Goal: Answer question/provide support: Share knowledge or assist other users

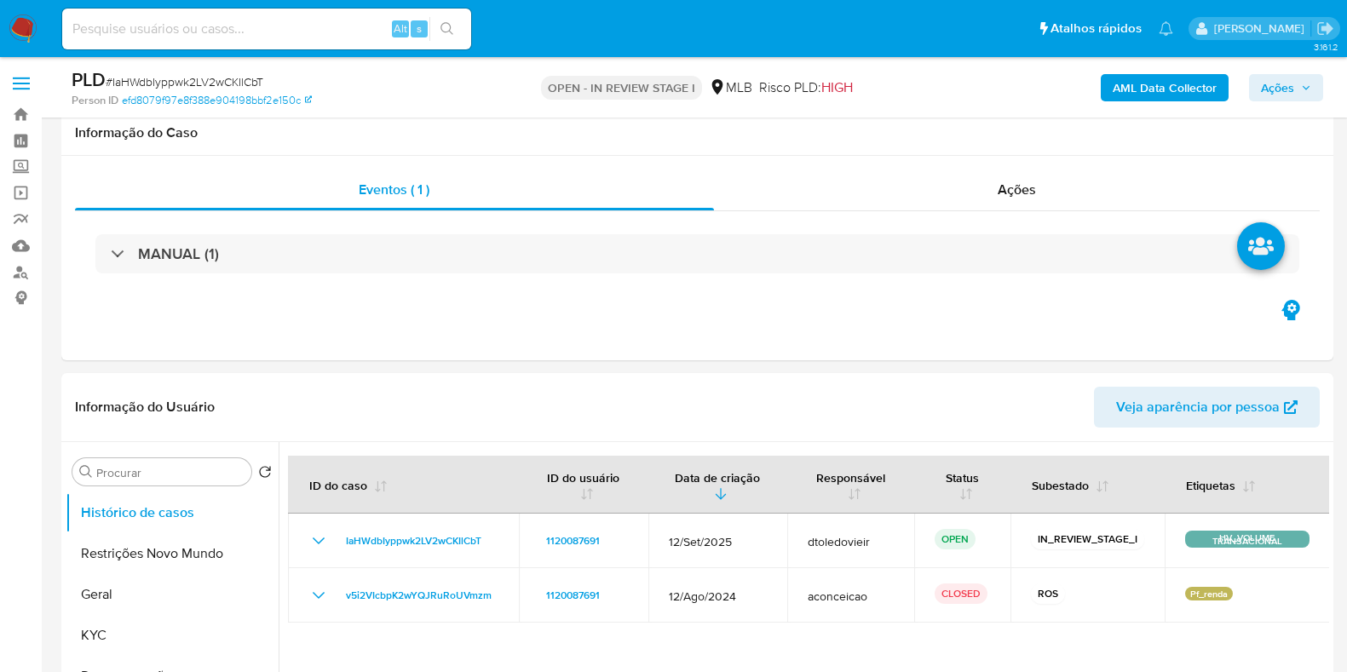
scroll to position [1616, 0]
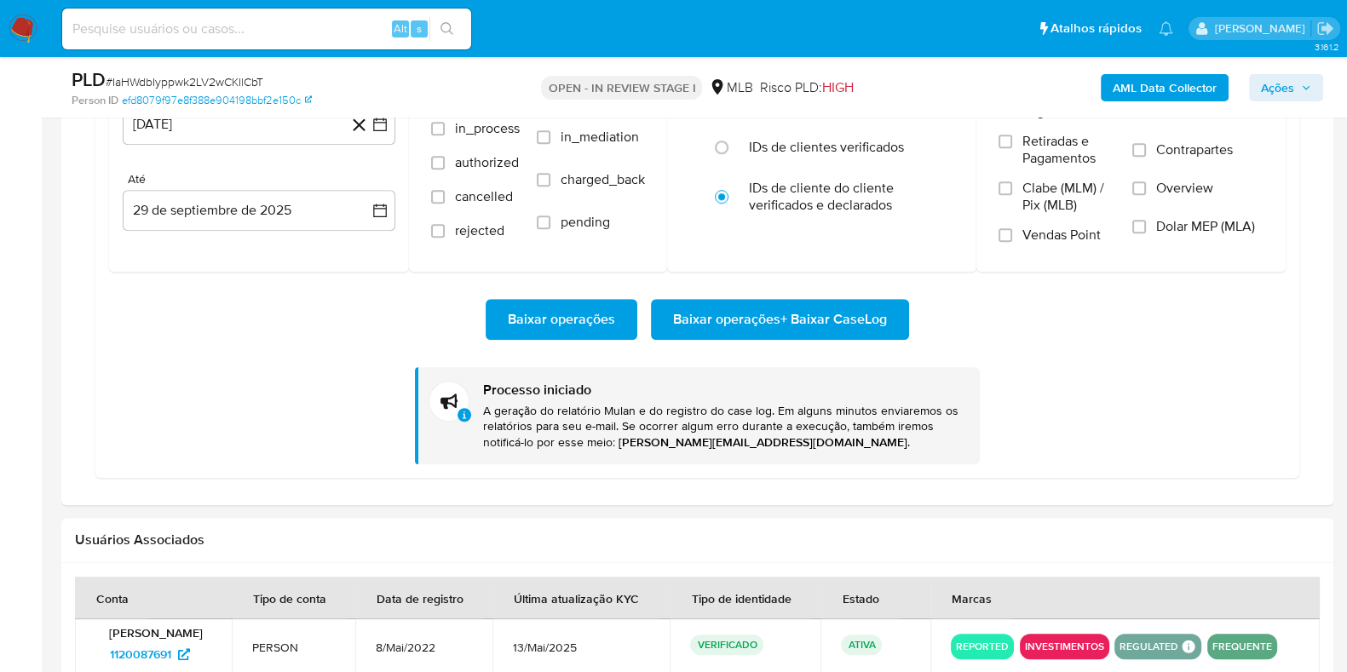
click at [308, 16] on div "Alt s" at bounding box center [266, 29] width 409 height 41
click at [307, 23] on input at bounding box center [266, 29] width 409 height 22
click at [37, 35] on nav "Pausado Ver notificaciones Alt s Atalhos rápidos Presiona las siguientes teclas…" at bounding box center [673, 28] width 1347 height 57
click at [36, 35] on img at bounding box center [23, 28] width 29 height 29
click at [32, 35] on img at bounding box center [23, 28] width 29 height 29
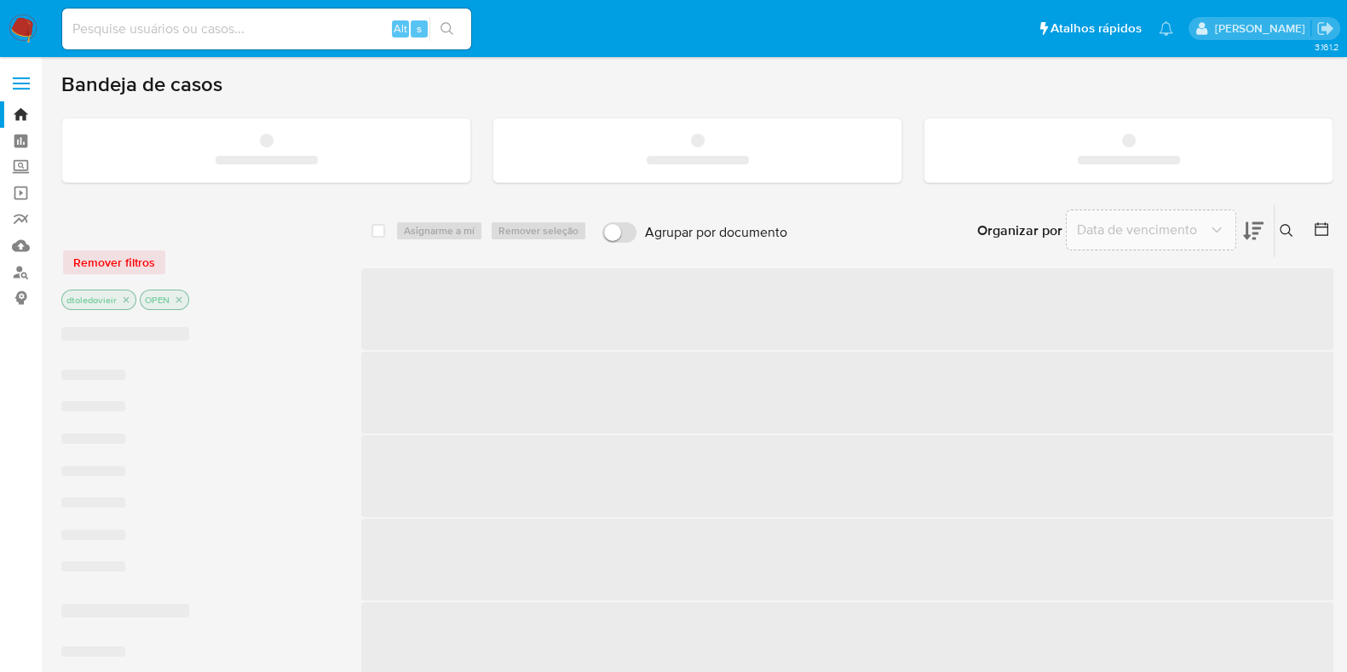
click at [227, 27] on input at bounding box center [266, 29] width 409 height 22
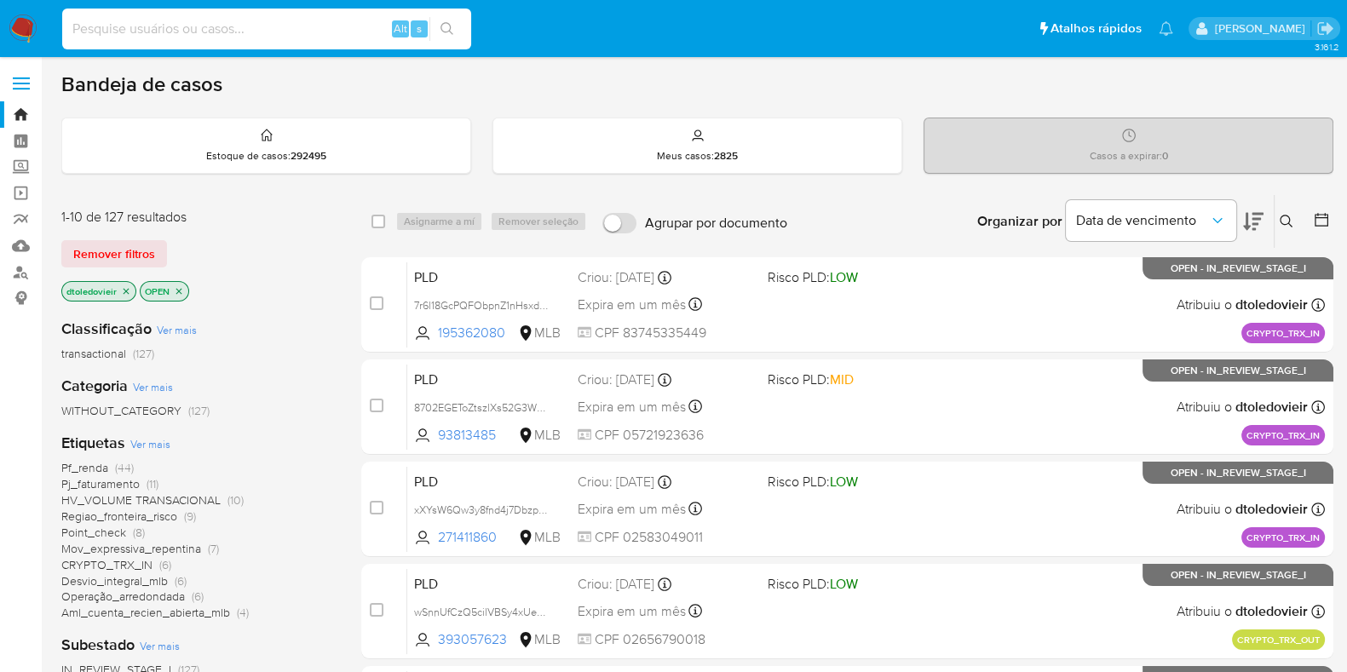
paste input "393057623"
type input "393057623"
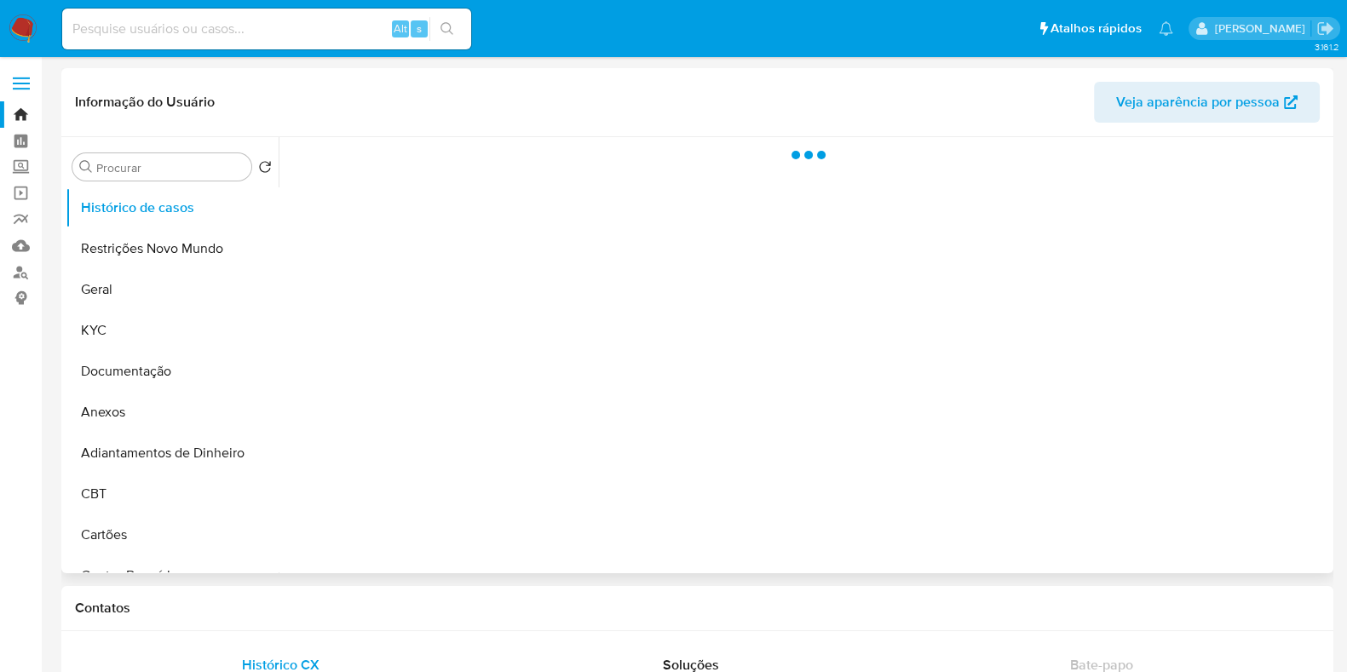
select select "10"
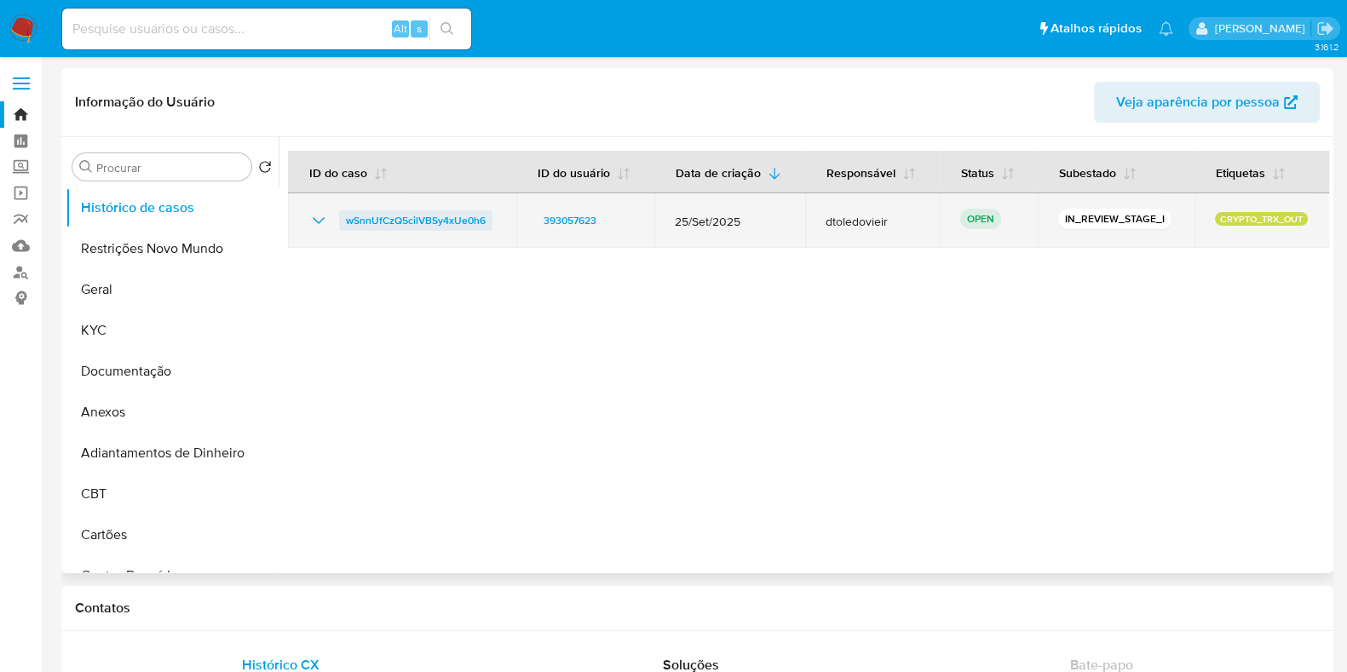
click at [413, 215] on span "wSnnUfCzQ5cilVBSy4xUe0h6" at bounding box center [416, 220] width 140 height 20
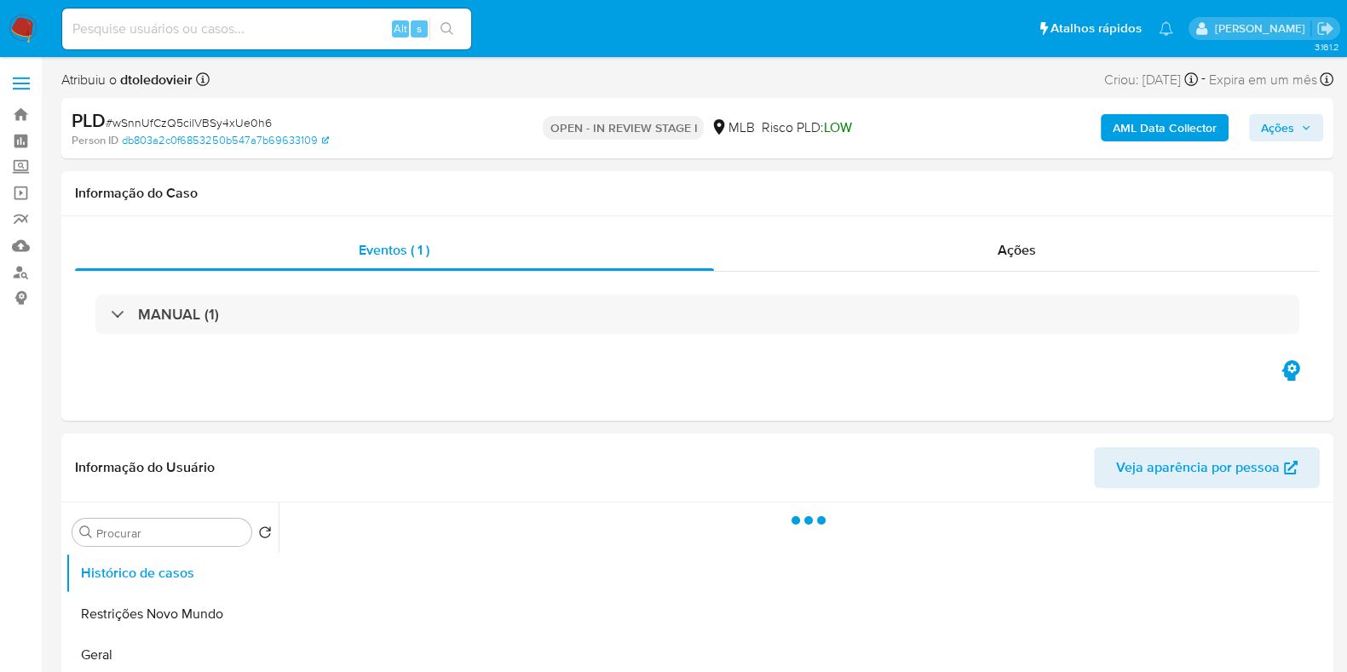
select select "10"
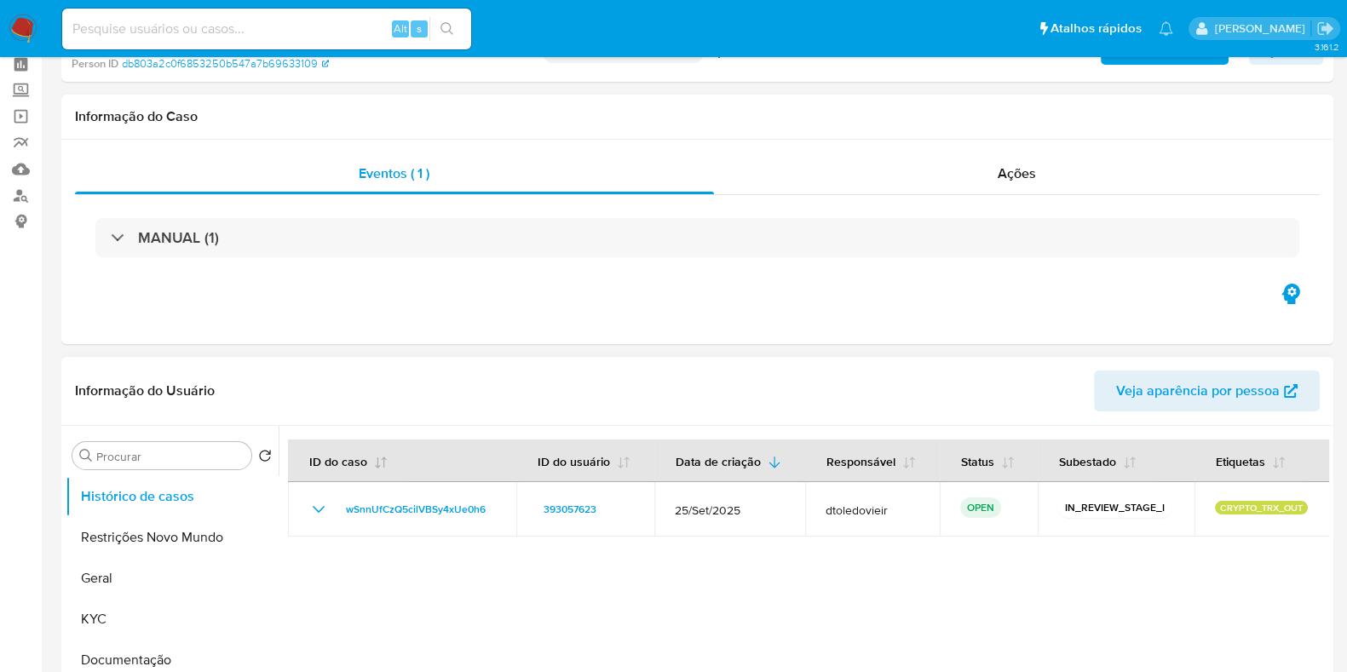
scroll to position [212, 0]
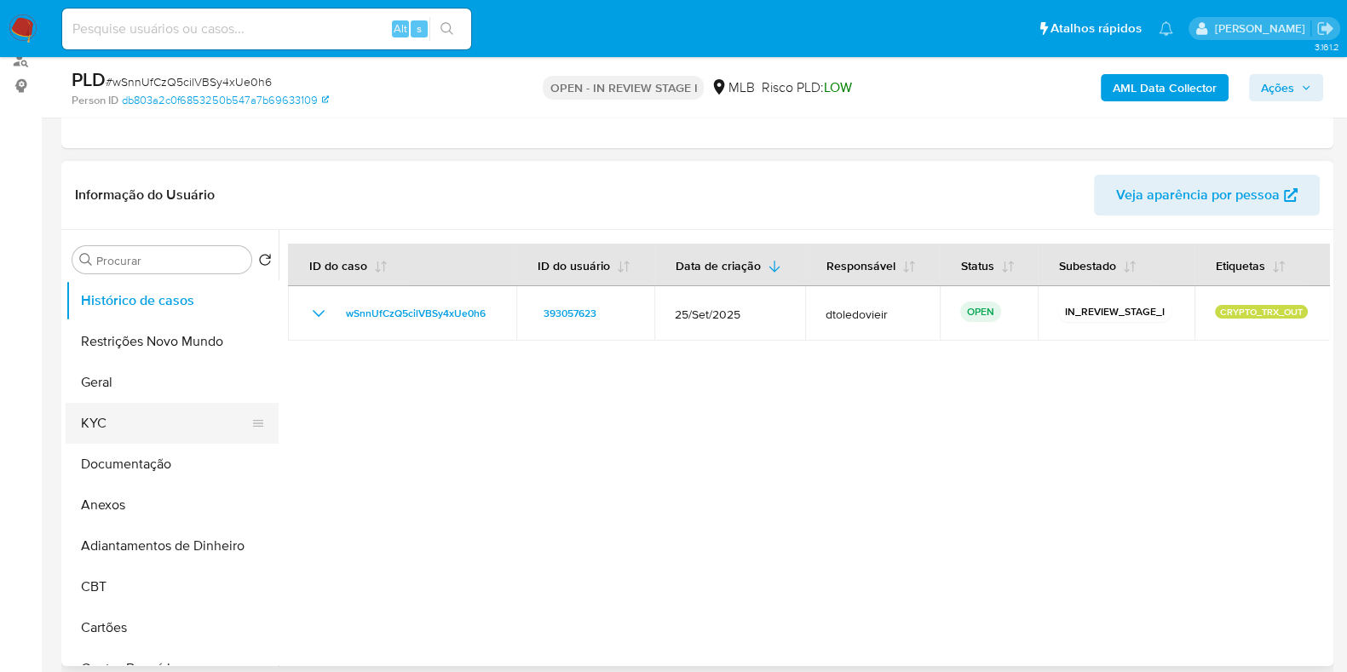
click at [146, 444] on button "Documentação" at bounding box center [172, 464] width 213 height 41
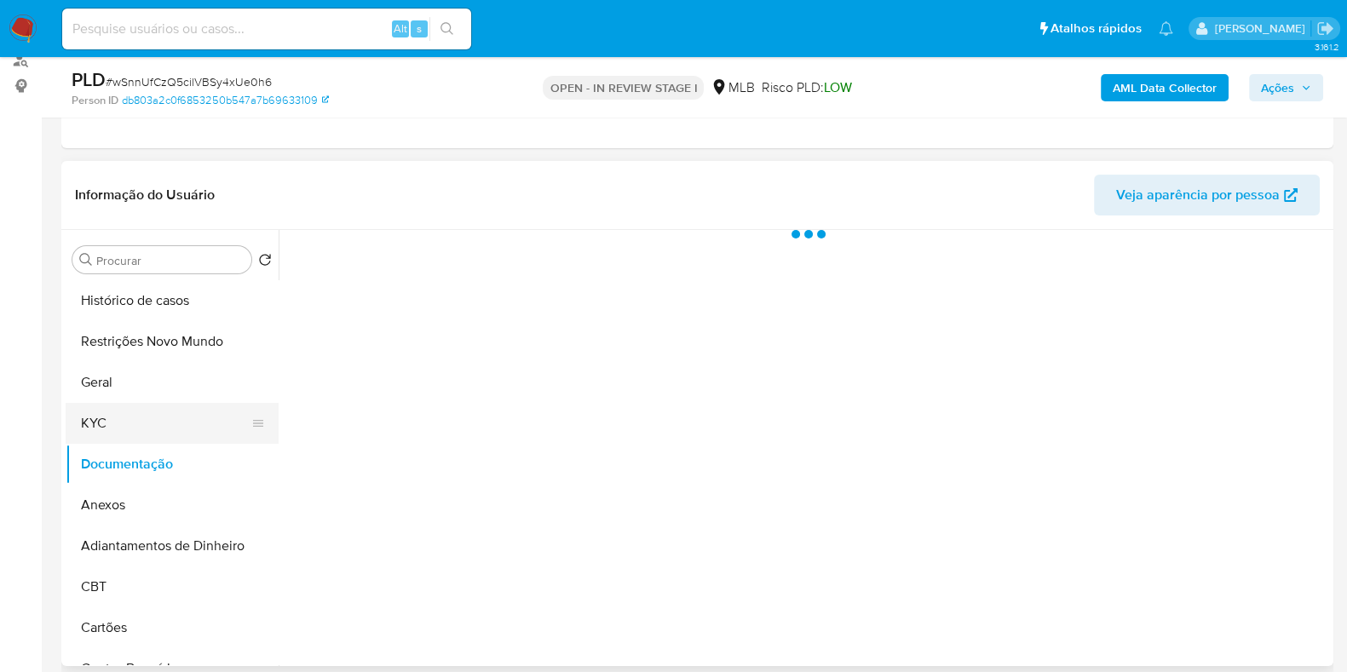
click at [153, 415] on button "KYC" at bounding box center [165, 423] width 199 height 41
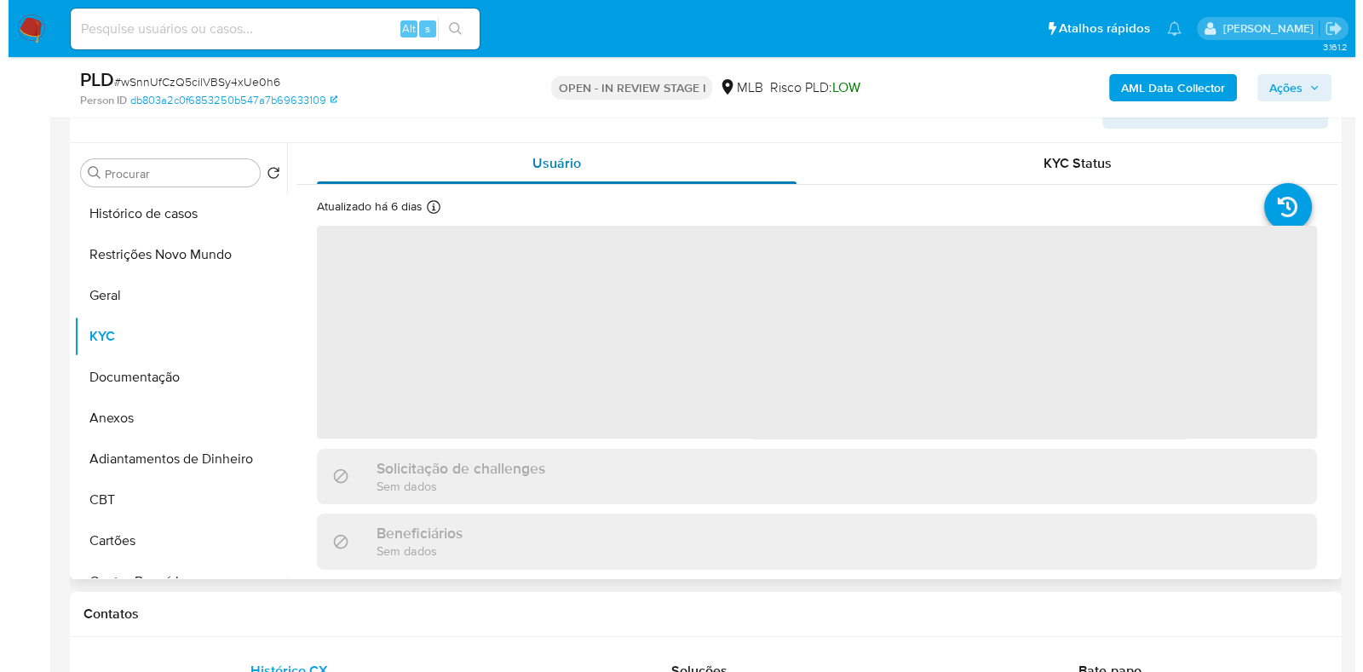
scroll to position [320, 0]
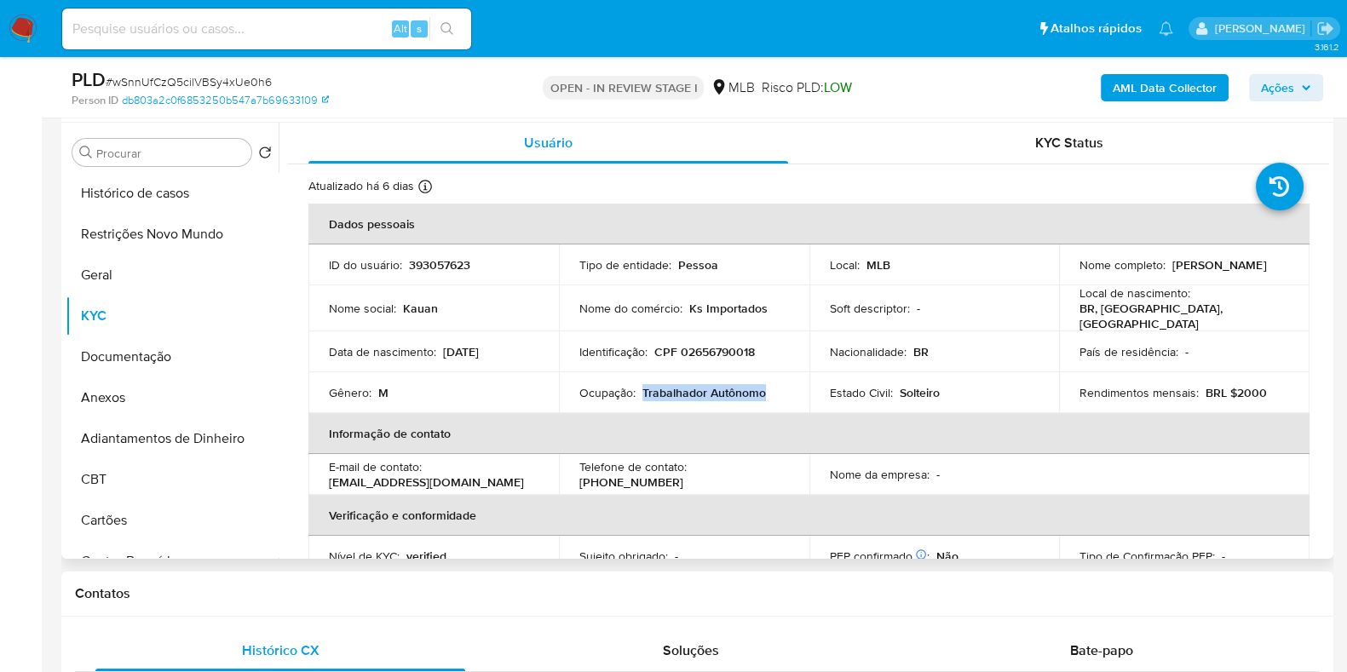
drag, startPoint x: 773, startPoint y: 385, endPoint x: 640, endPoint y: 393, distance: 133.2
click at [640, 393] on div "Ocupação : Trabalhador Autônomo" at bounding box center [684, 392] width 210 height 15
copy p "Trabalhador Autônomo"
click at [164, 348] on button "Documentação" at bounding box center [165, 357] width 199 height 41
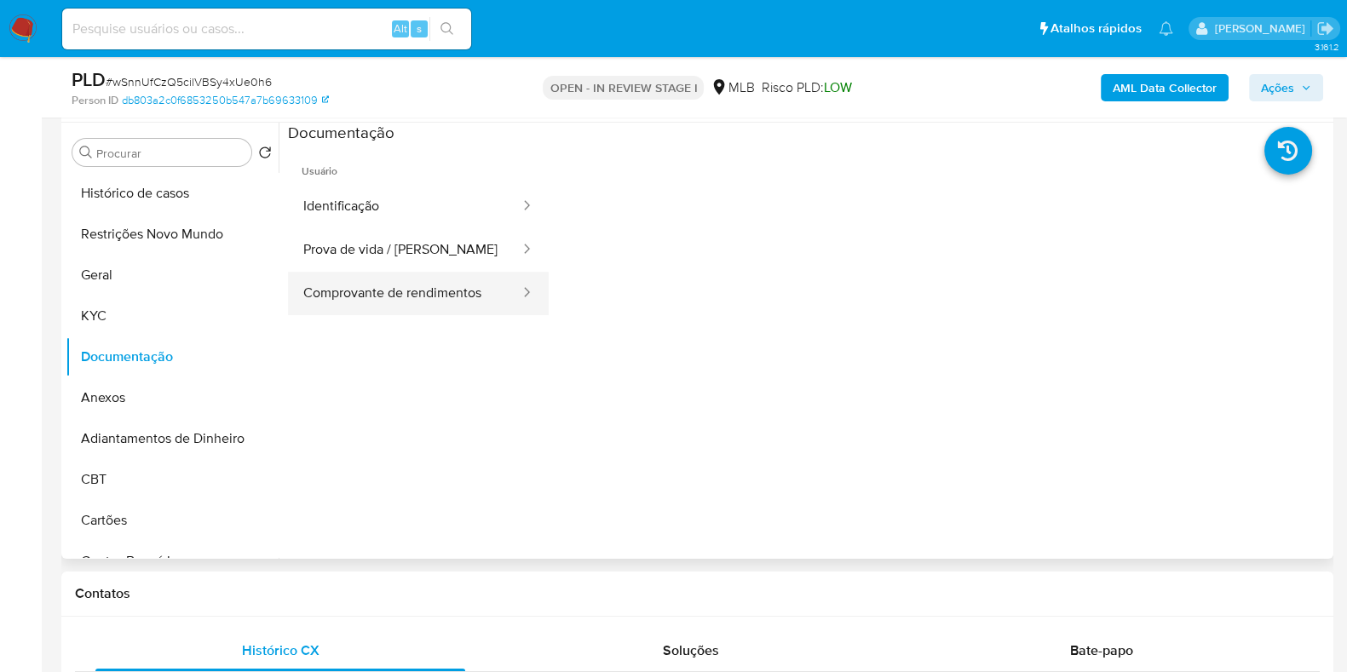
click at [409, 308] on button "Comprovante de rendimentos" at bounding box center [404, 293] width 233 height 43
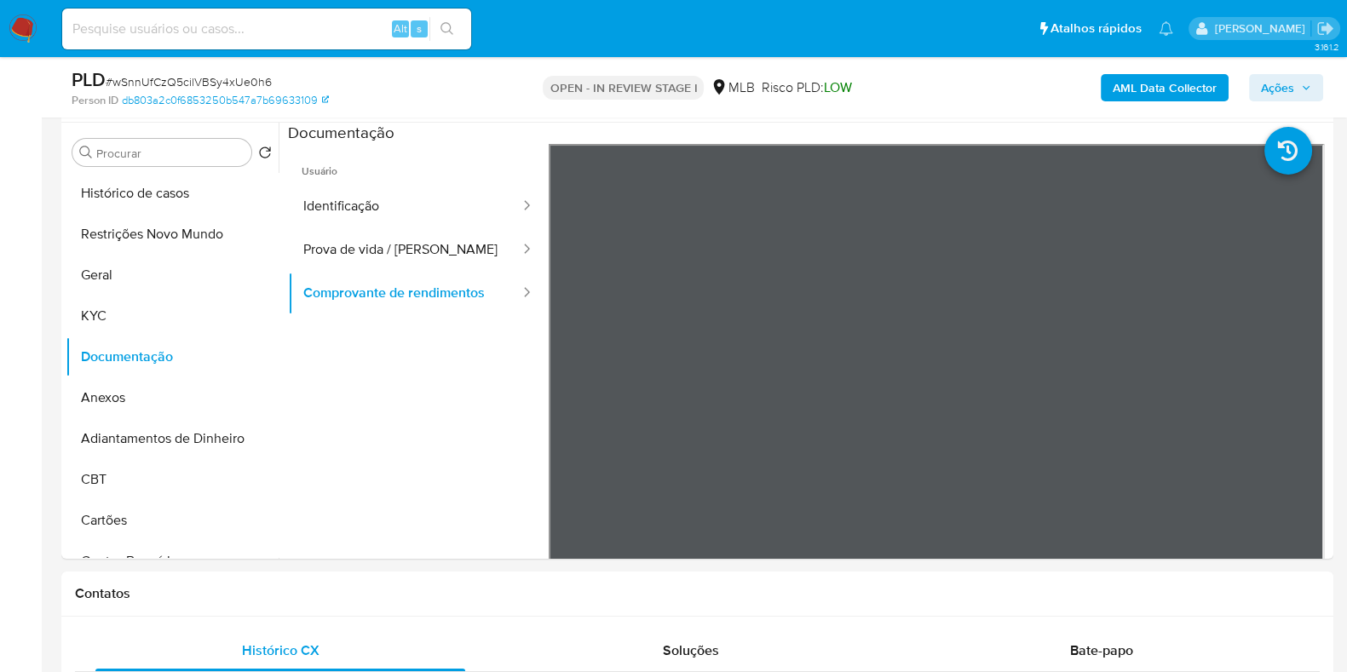
click at [1195, 83] on b "AML Data Collector" at bounding box center [1165, 87] width 104 height 27
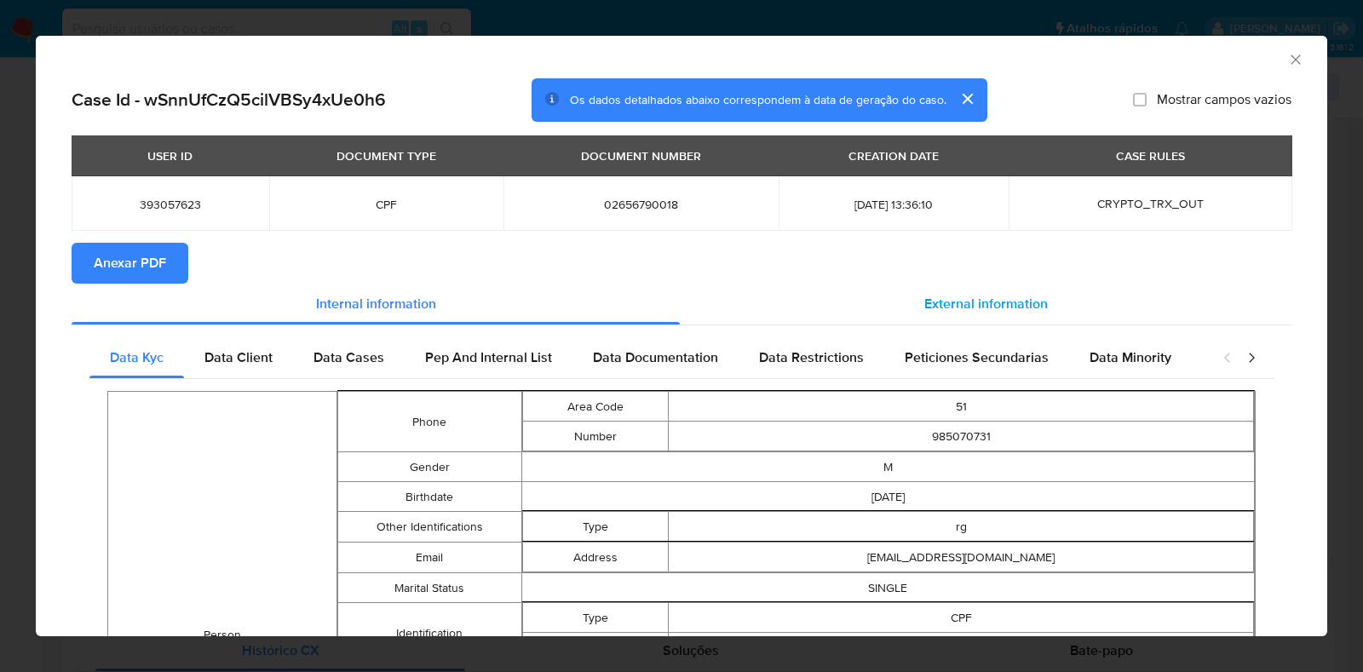
click at [925, 304] on span "External information" at bounding box center [987, 304] width 124 height 20
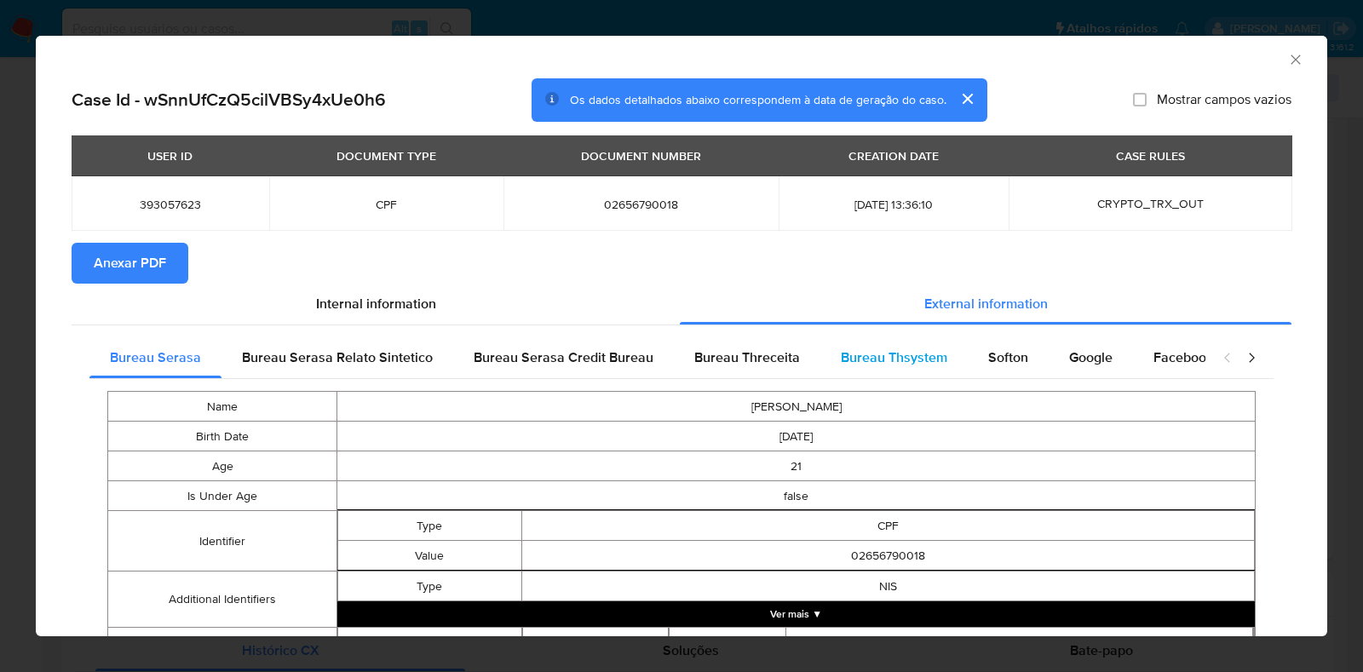
click at [850, 377] on div "Bureau Thsystem" at bounding box center [894, 357] width 147 height 41
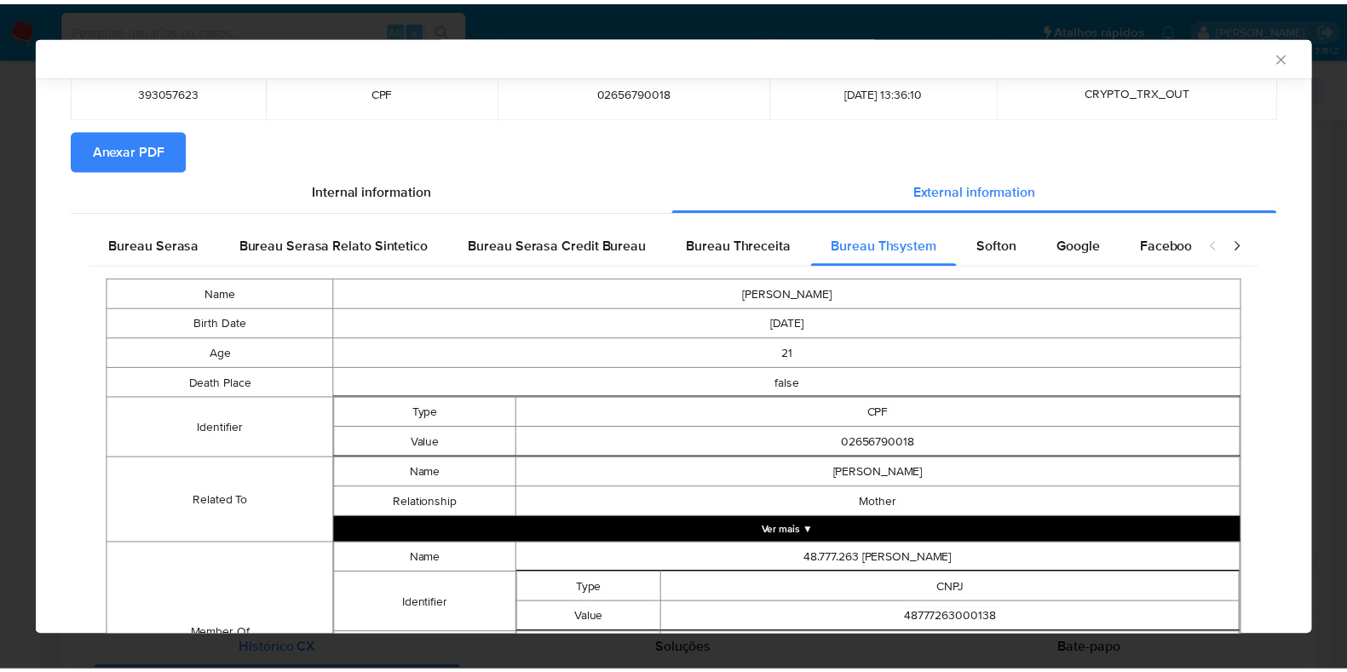
scroll to position [263, 0]
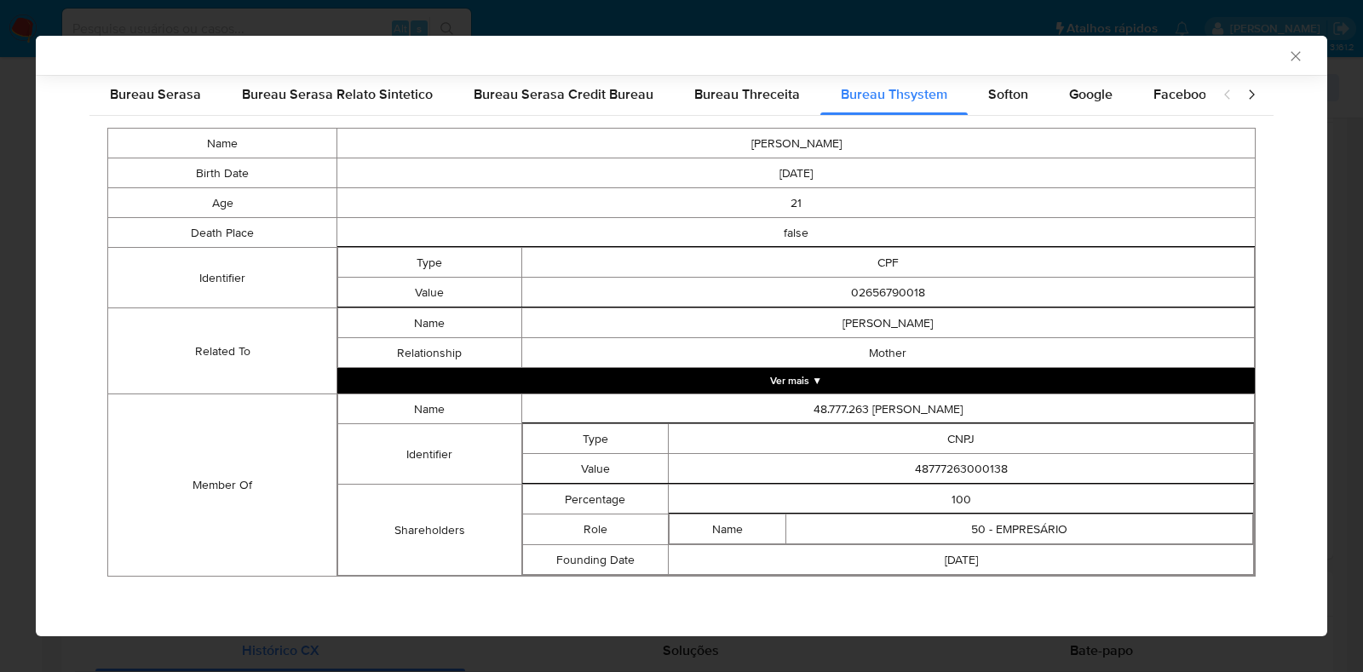
click at [942, 467] on td "48777263000138" at bounding box center [961, 469] width 585 height 30
copy td "48777263000138"
drag, startPoint x: 37, startPoint y: 199, endPoint x: 28, endPoint y: 202, distance: 8.9
click at [28, 202] on div "AML Data Collector Case Id - wSnnUfCzQ5cilVBSy4xUe0h6 Os dados detalhados abaix…" at bounding box center [681, 336] width 1363 height 672
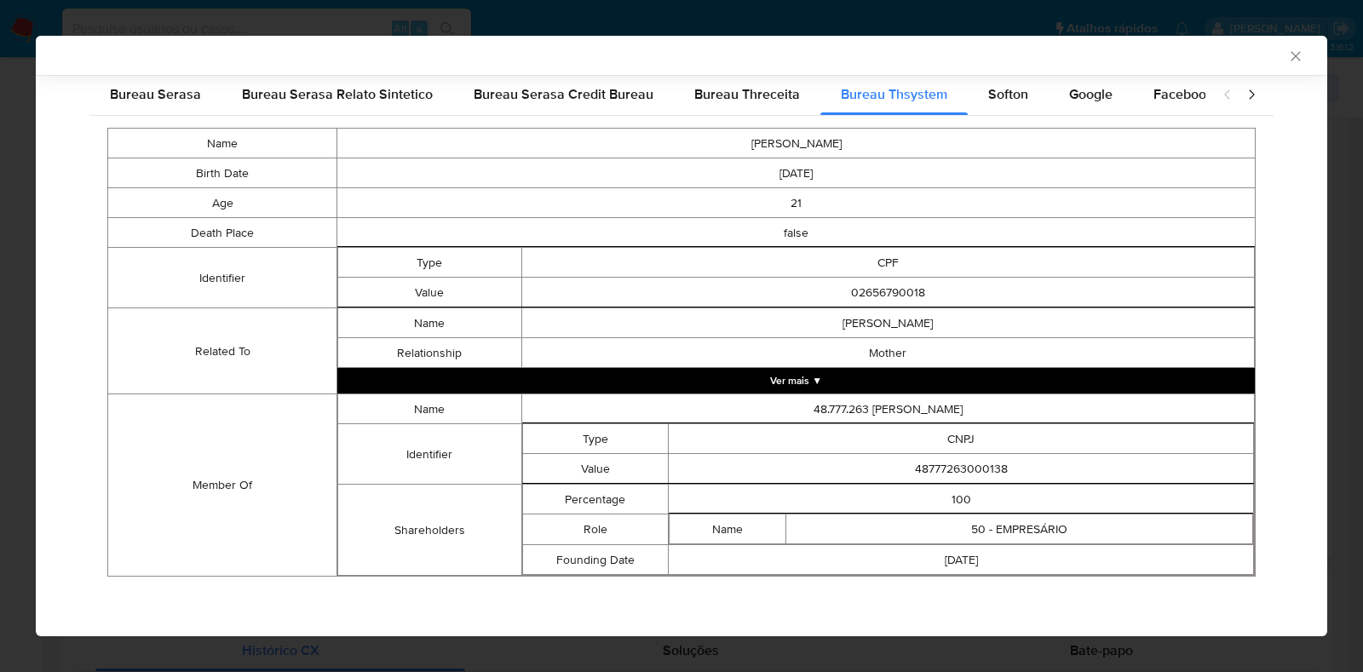
click at [26, 202] on div "AML Data Collector Case Id - wSnnUfCzQ5cilVBSy4xUe0h6 Os dados detalhados abaix…" at bounding box center [681, 336] width 1363 height 672
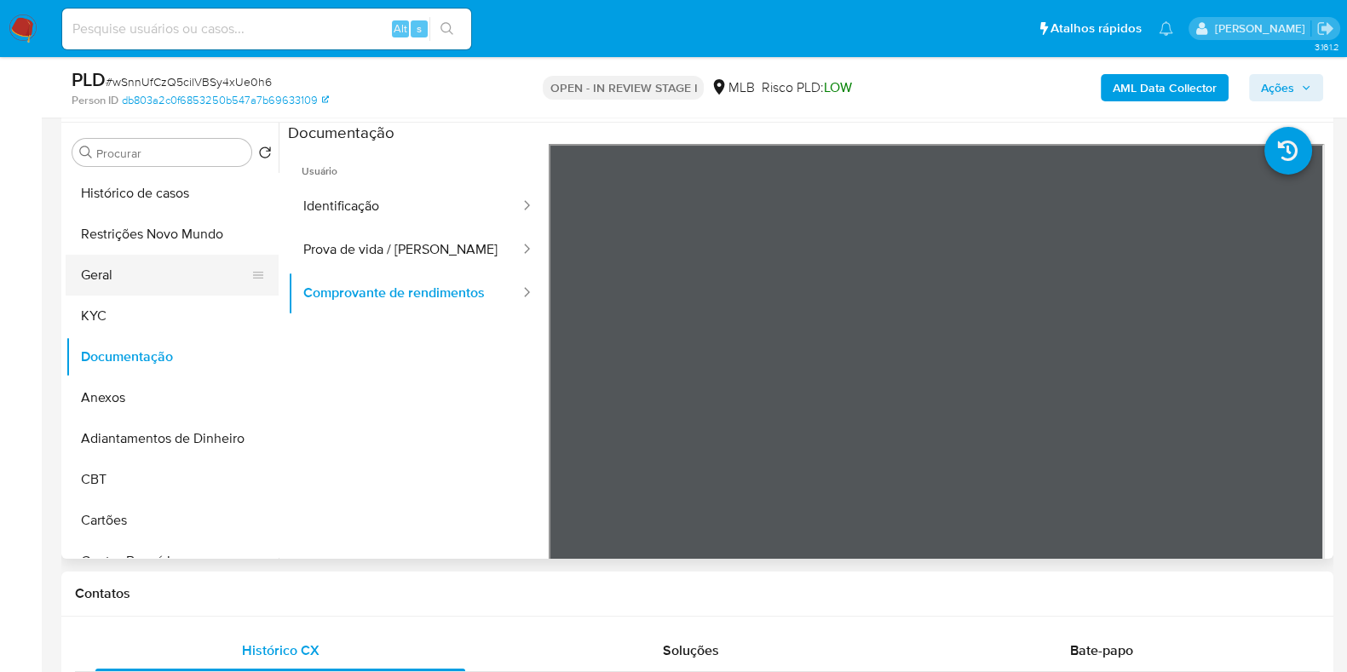
click at [113, 279] on button "Geral" at bounding box center [165, 275] width 199 height 41
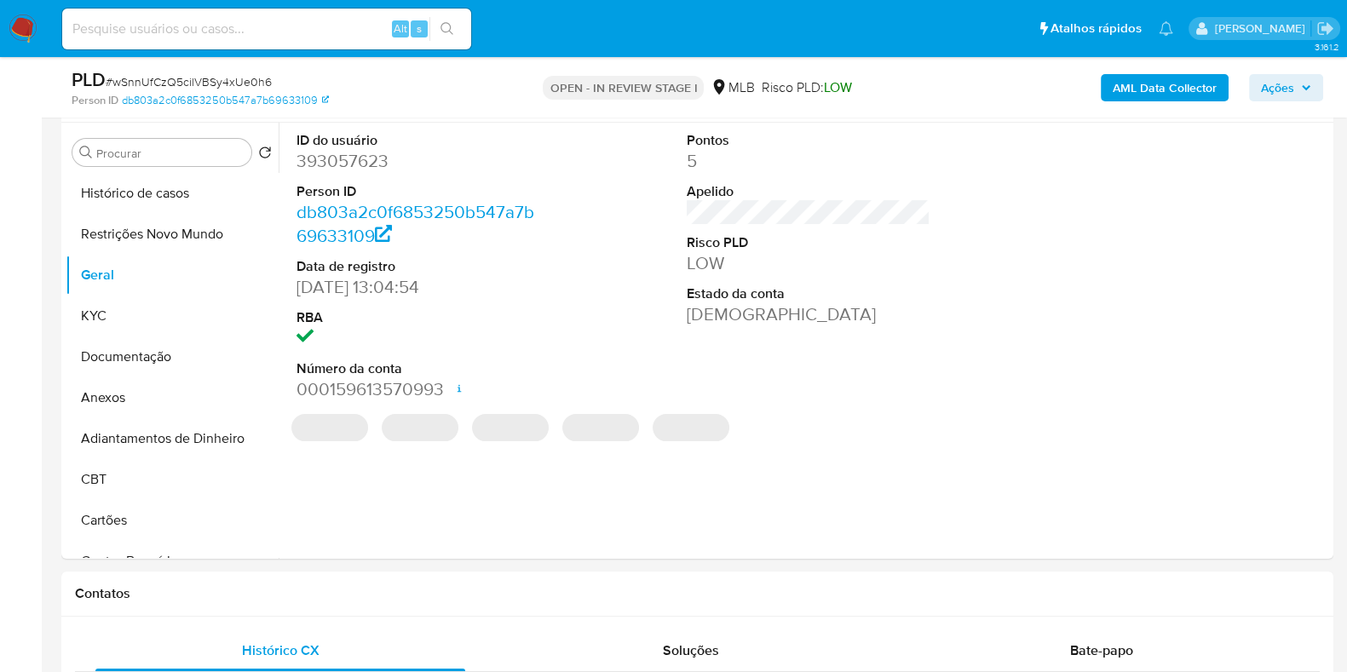
click at [343, 159] on dd "393057623" at bounding box center [419, 161] width 244 height 24
click at [342, 159] on dd "393057623" at bounding box center [419, 161] width 244 height 24
copy dd "393057623"
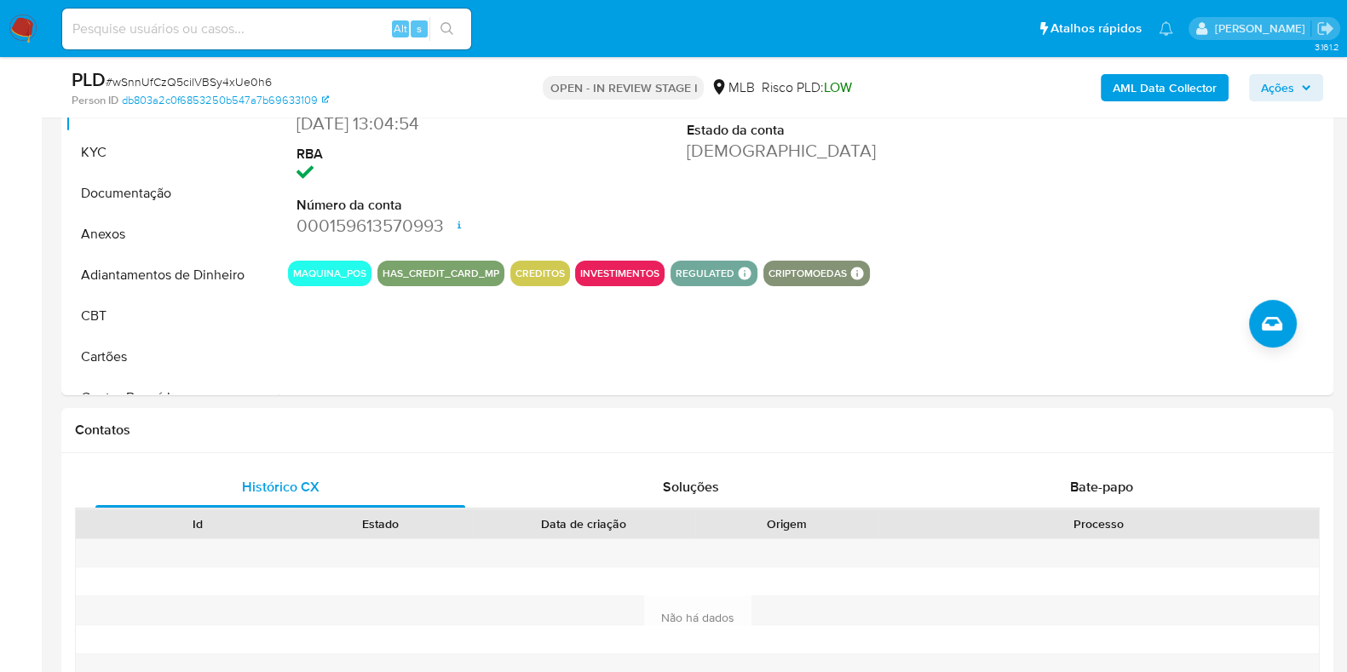
scroll to position [1172, 0]
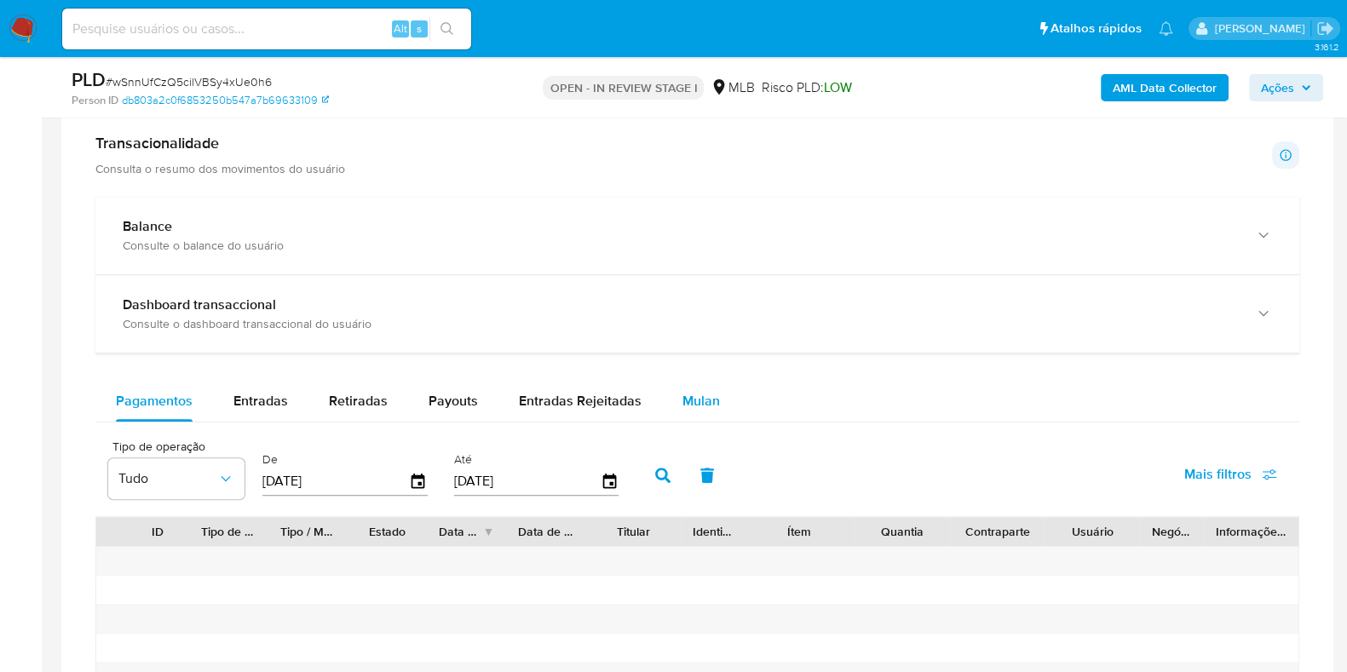
click at [683, 388] on div "Mulan" at bounding box center [701, 401] width 37 height 41
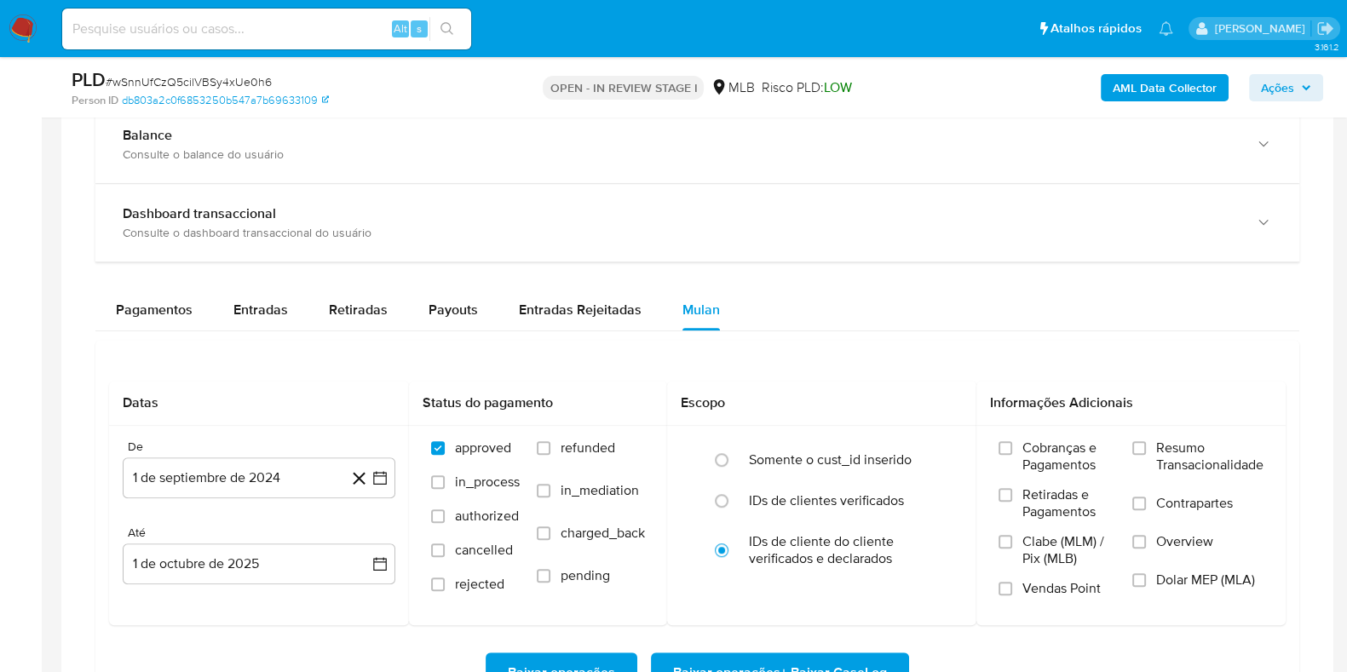
scroll to position [1490, 0]
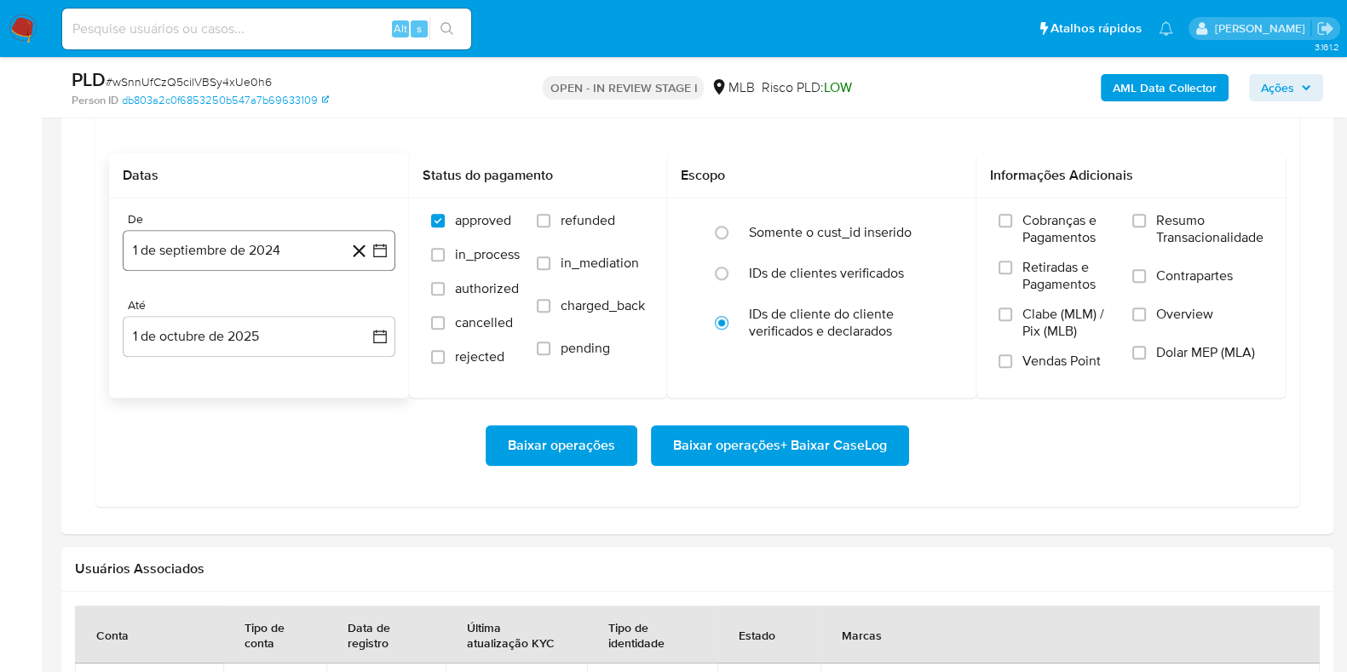
click at [268, 245] on button "1 de septiembre de 2024" at bounding box center [259, 250] width 273 height 41
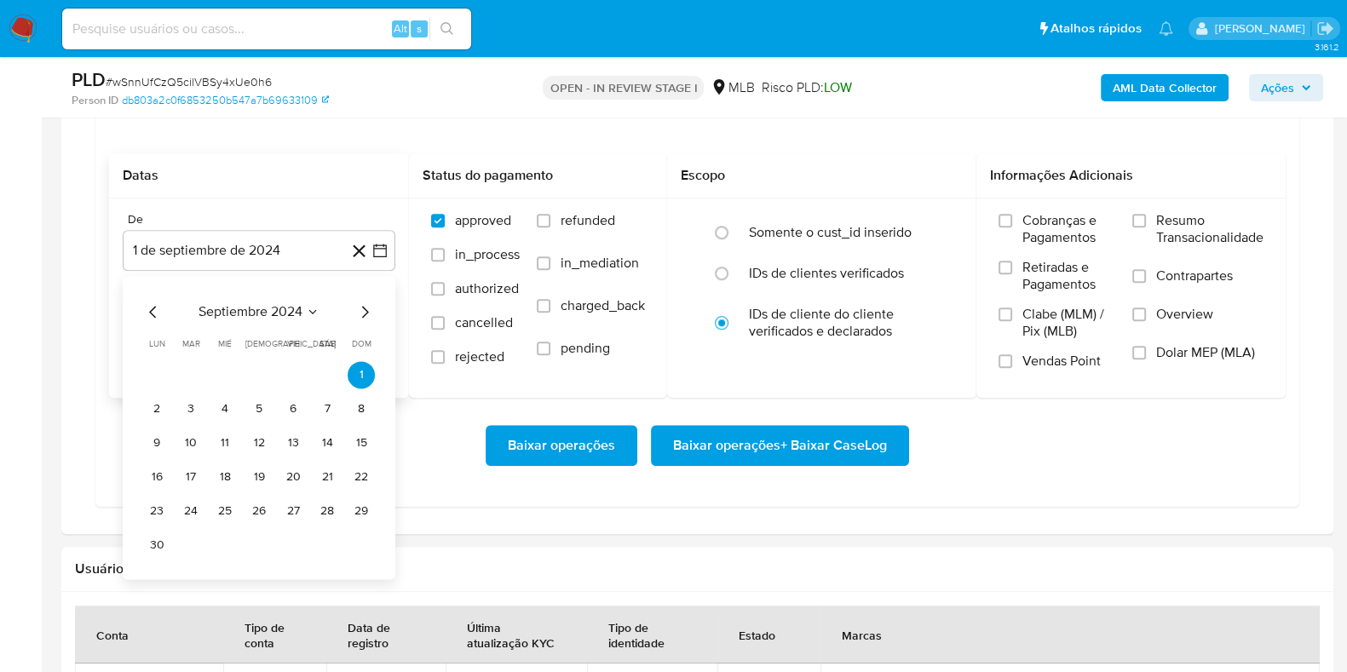
click at [150, 314] on icon "Mes anterior" at bounding box center [153, 312] width 20 height 20
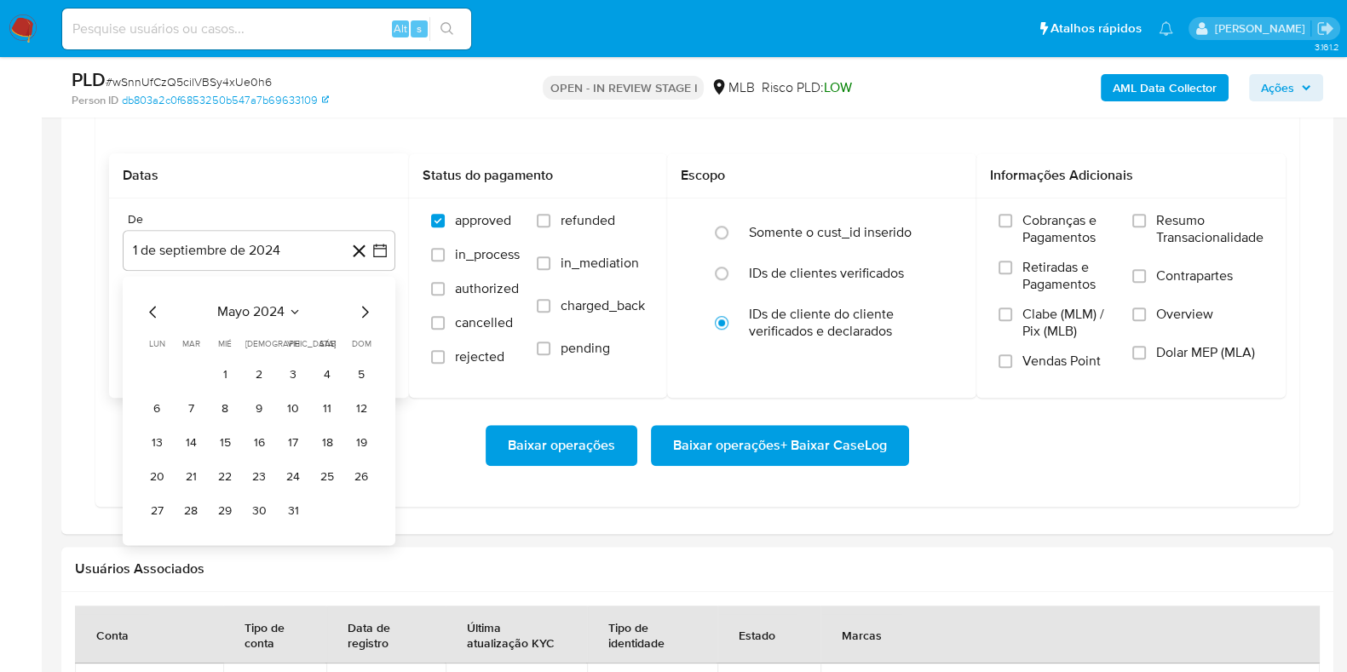
click at [150, 314] on icon "Mes anterior" at bounding box center [153, 312] width 20 height 20
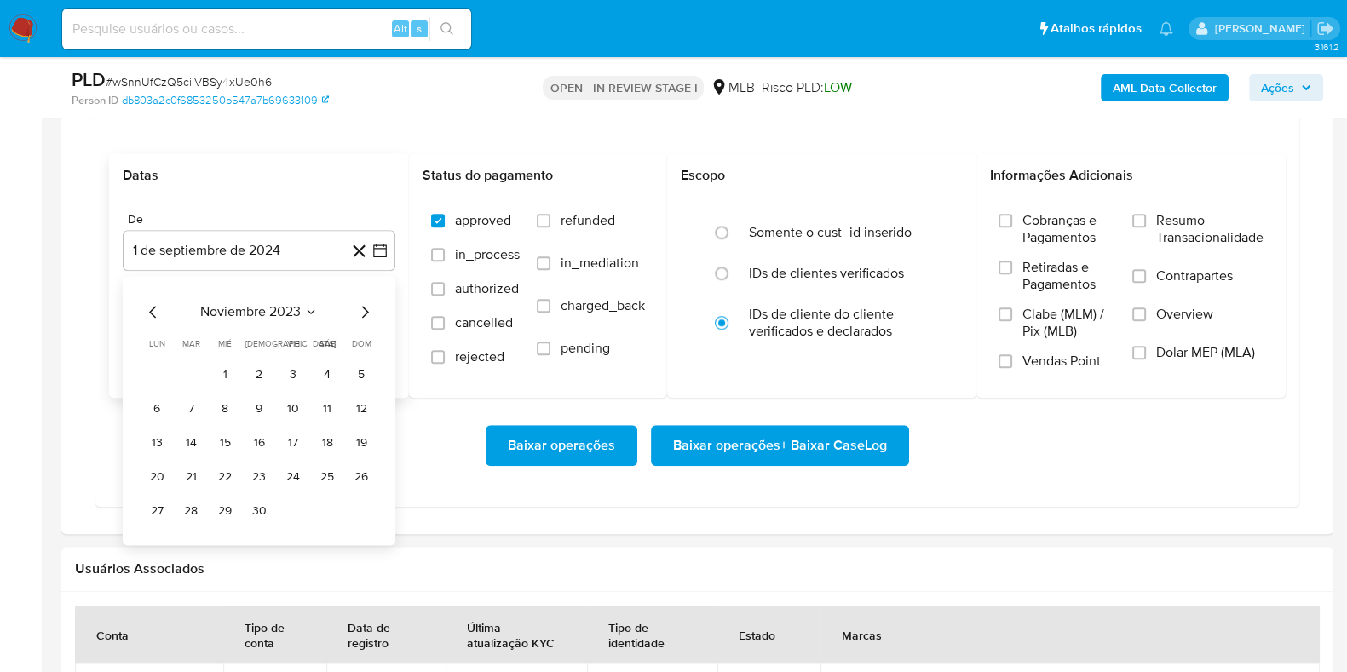
click at [366, 304] on icon "Mes siguiente" at bounding box center [364, 312] width 20 height 20
click at [366, 305] on icon "Mes siguiente" at bounding box center [364, 312] width 20 height 20
click at [148, 505] on button "25" at bounding box center [156, 511] width 27 height 27
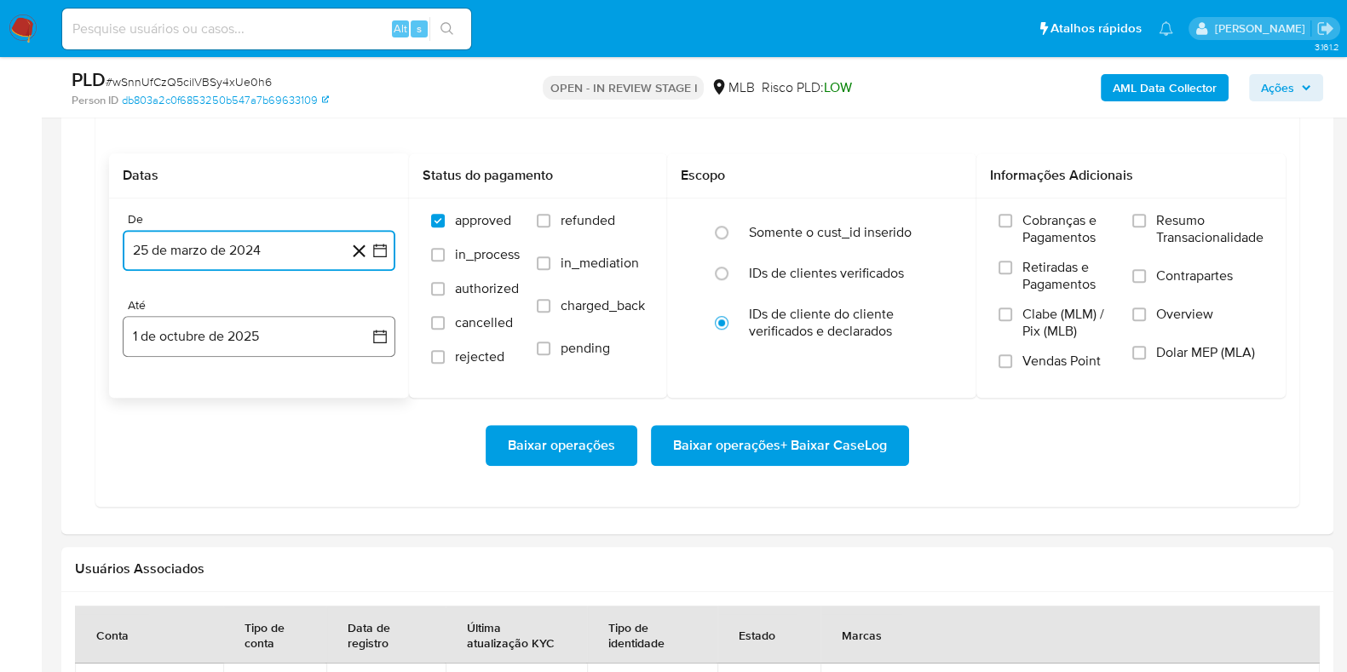
click at [232, 345] on button "1 de octubre de 2025" at bounding box center [259, 336] width 273 height 41
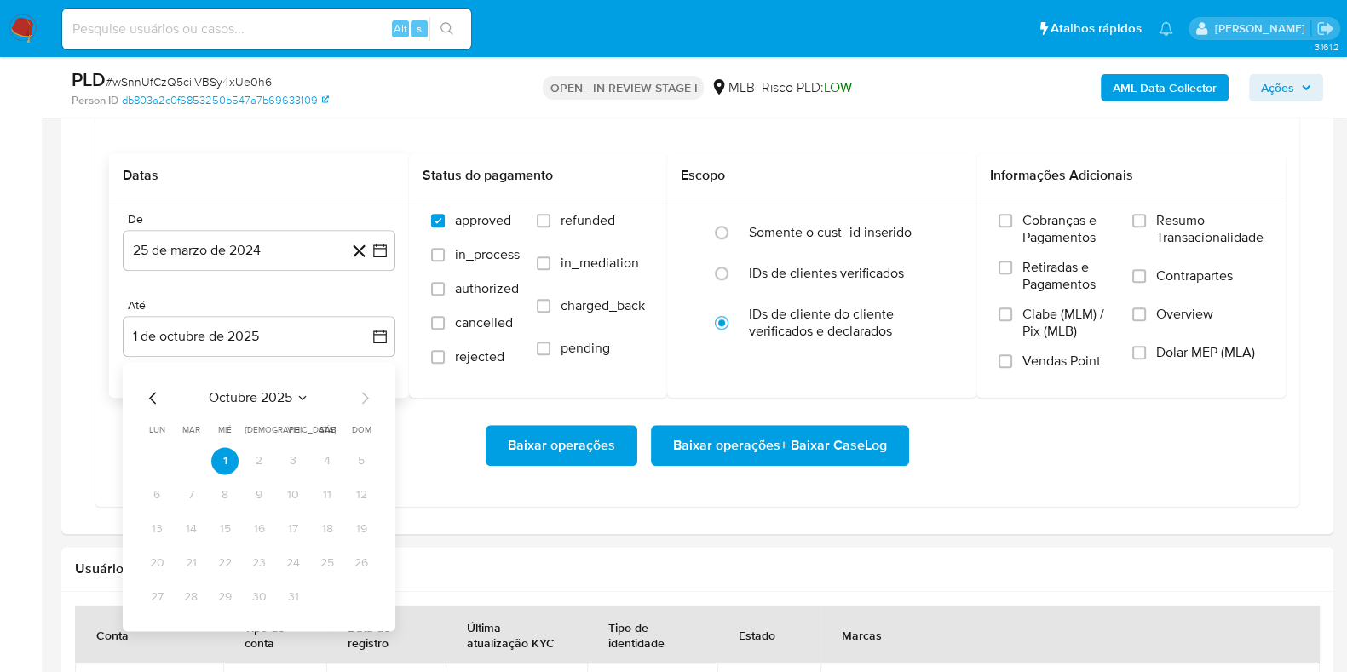
click at [150, 395] on icon "Mes anterior" at bounding box center [152, 398] width 7 height 12
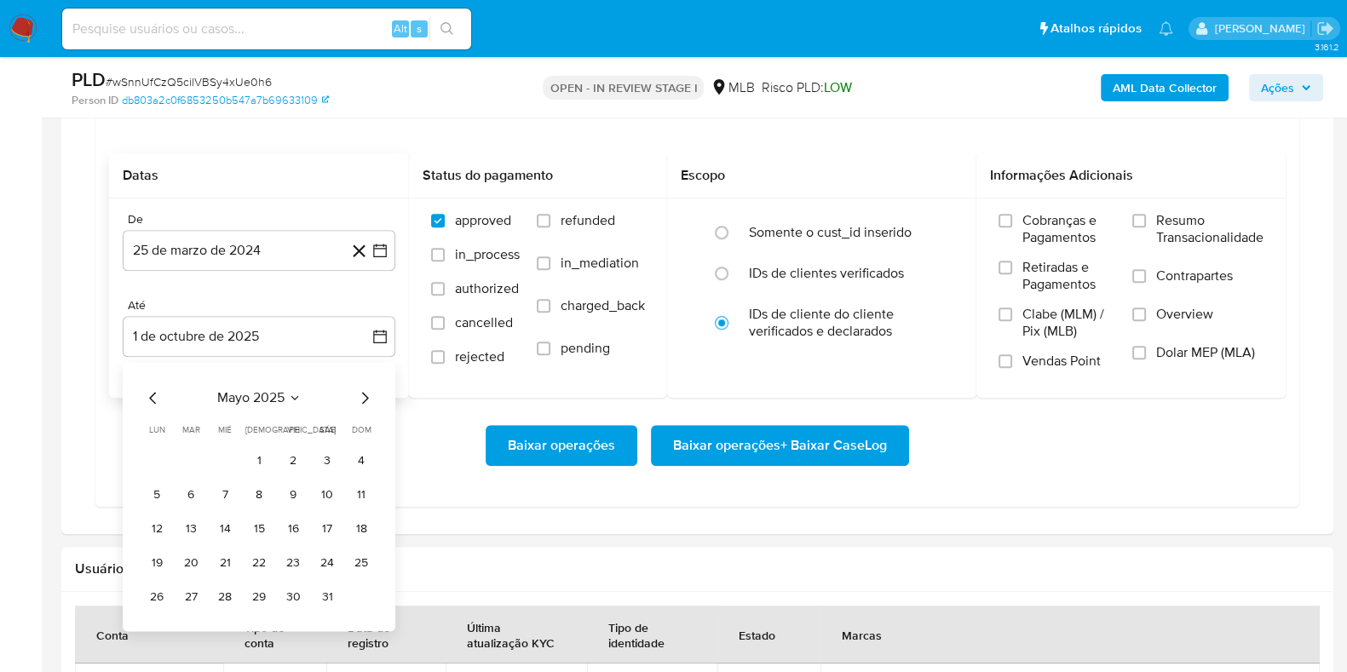
click at [150, 395] on icon "Mes anterior" at bounding box center [152, 398] width 7 height 12
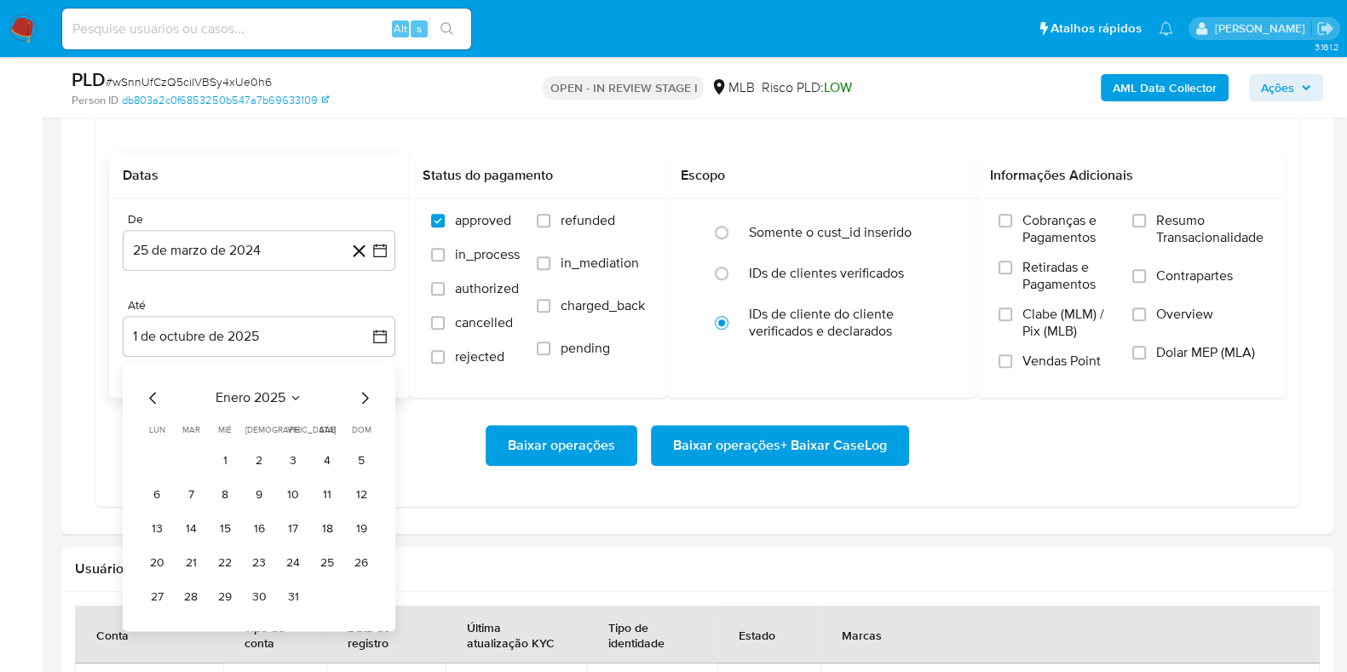
click at [150, 395] on icon "Mes anterior" at bounding box center [152, 398] width 7 height 12
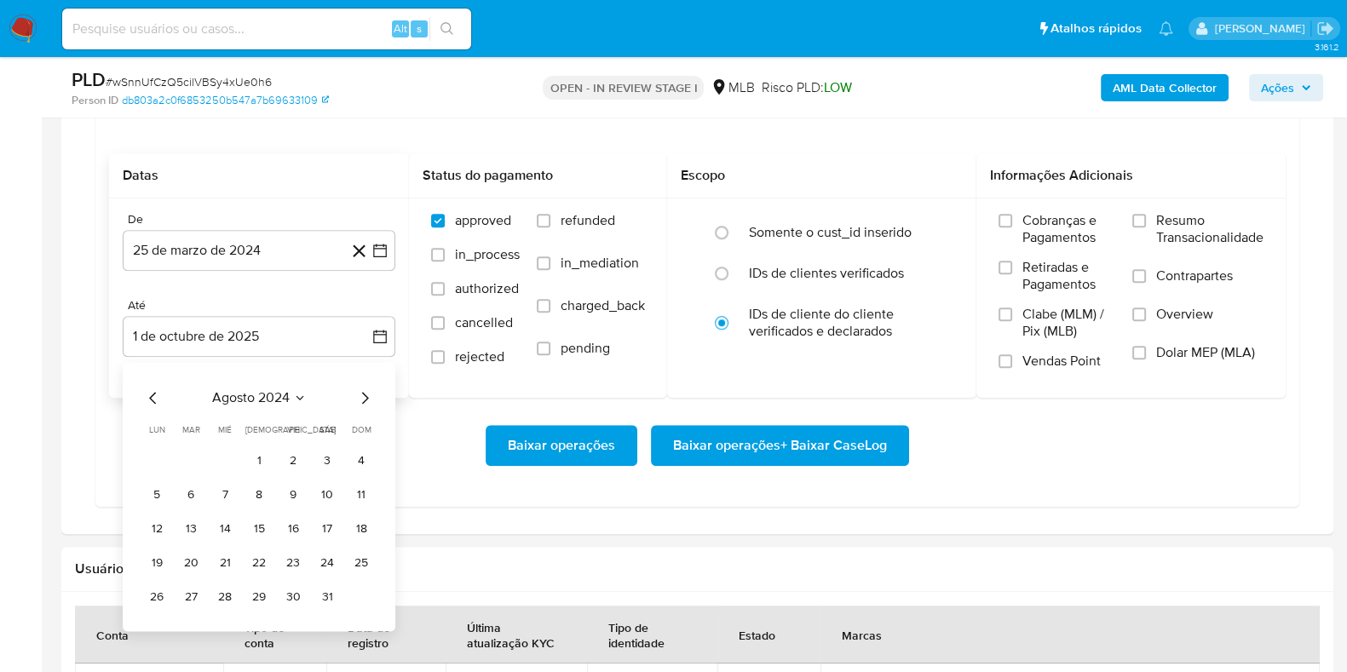
click at [150, 395] on icon "Mes anterior" at bounding box center [152, 398] width 7 height 12
click at [150, 394] on icon "Mes anterior" at bounding box center [152, 398] width 7 height 12
click at [222, 593] on button "27" at bounding box center [224, 597] width 27 height 27
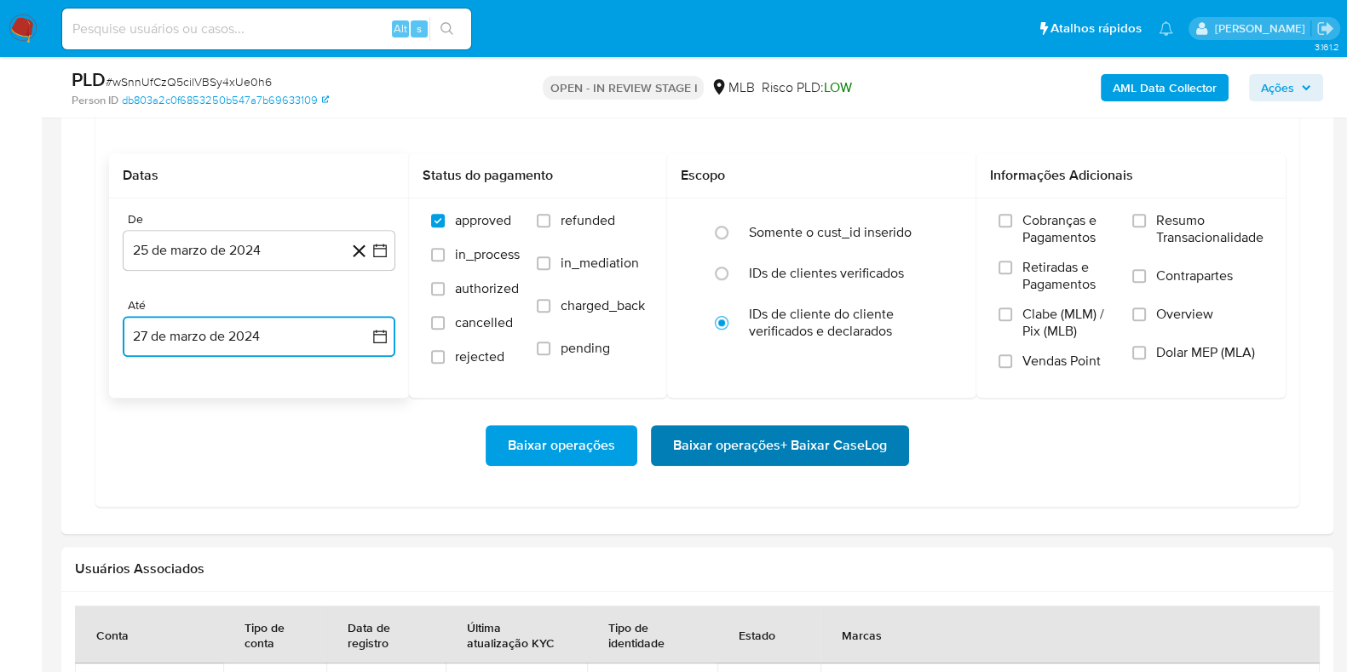
click at [731, 447] on span "Baixar operações + Baixar CaseLog" at bounding box center [780, 445] width 214 height 37
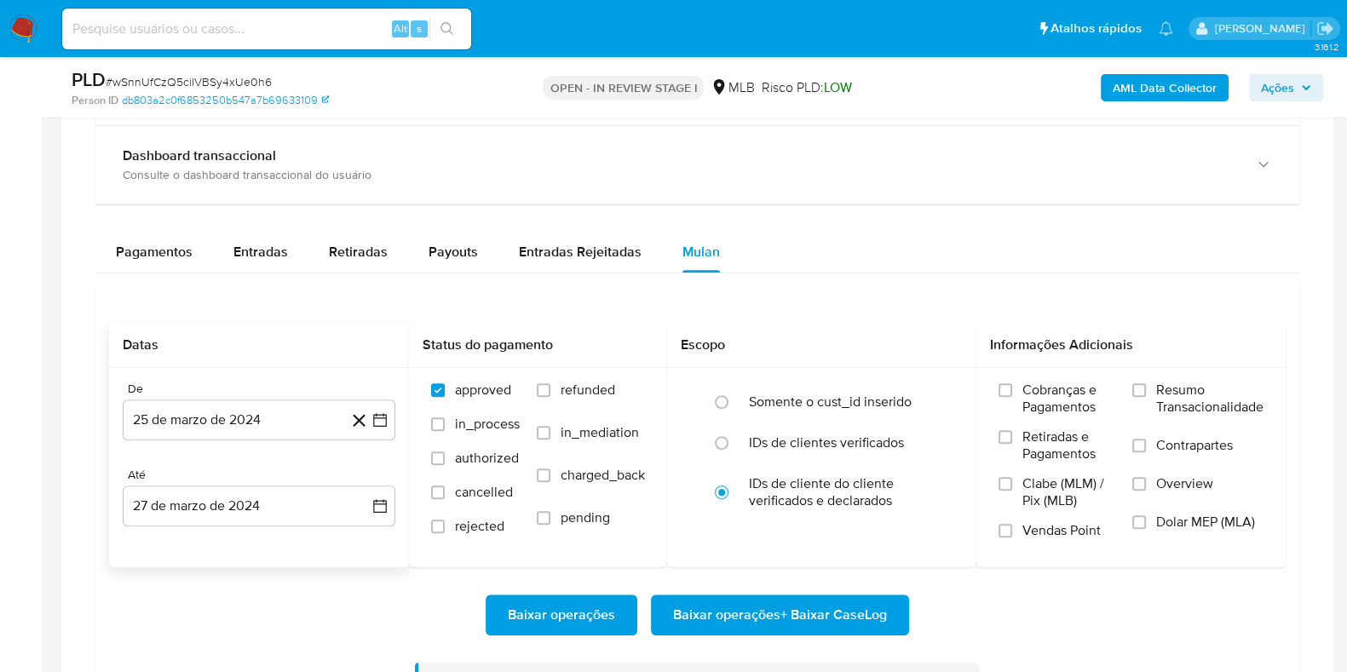
scroll to position [1278, 0]
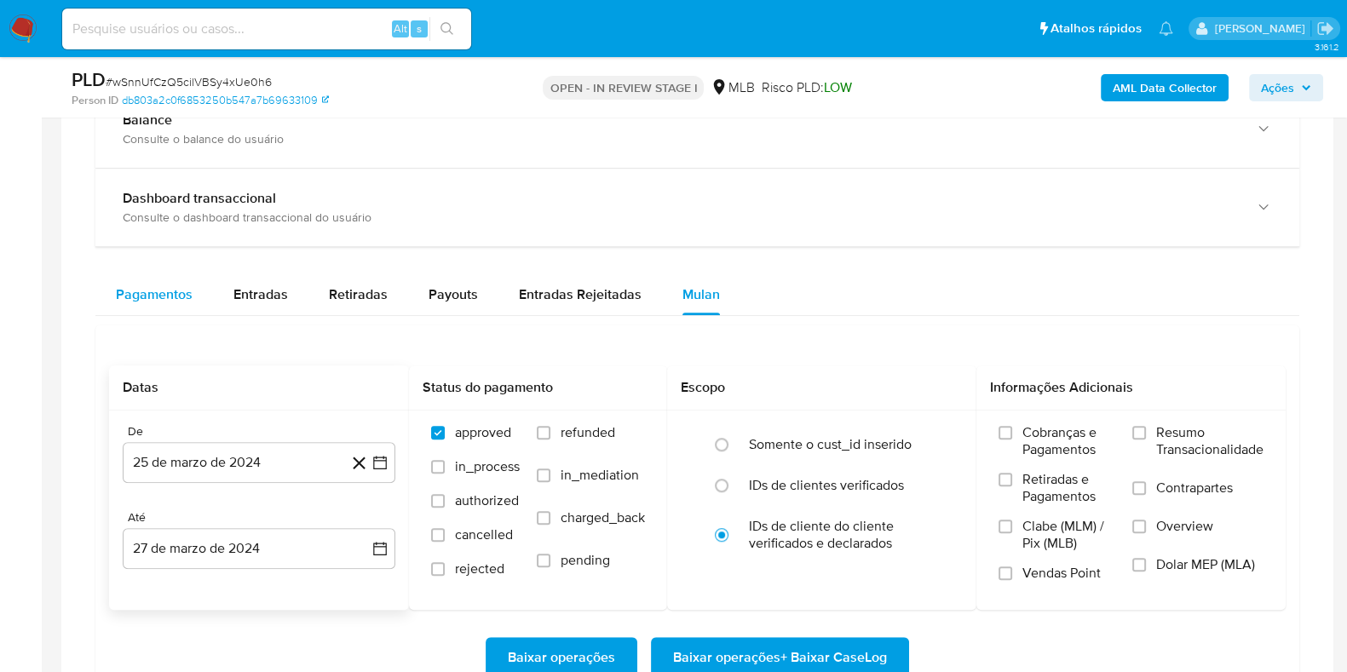
click at [194, 291] on button "Pagamentos" at bounding box center [154, 294] width 118 height 41
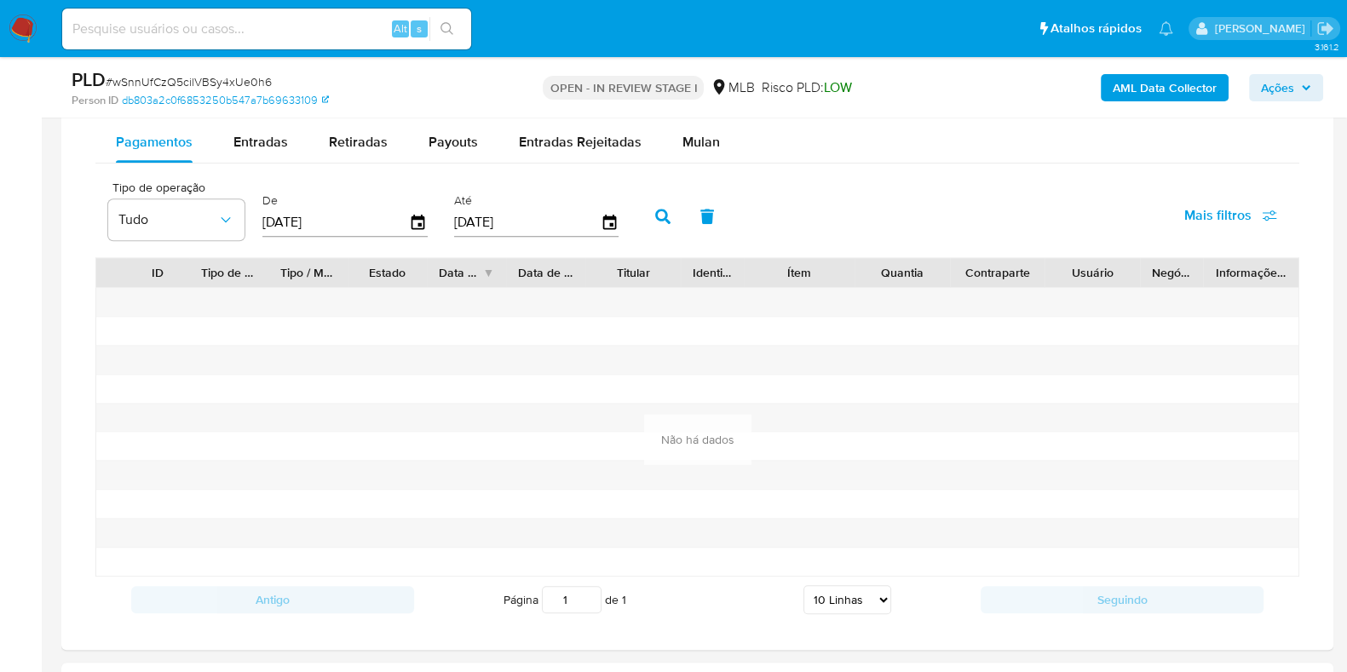
scroll to position [1384, 0]
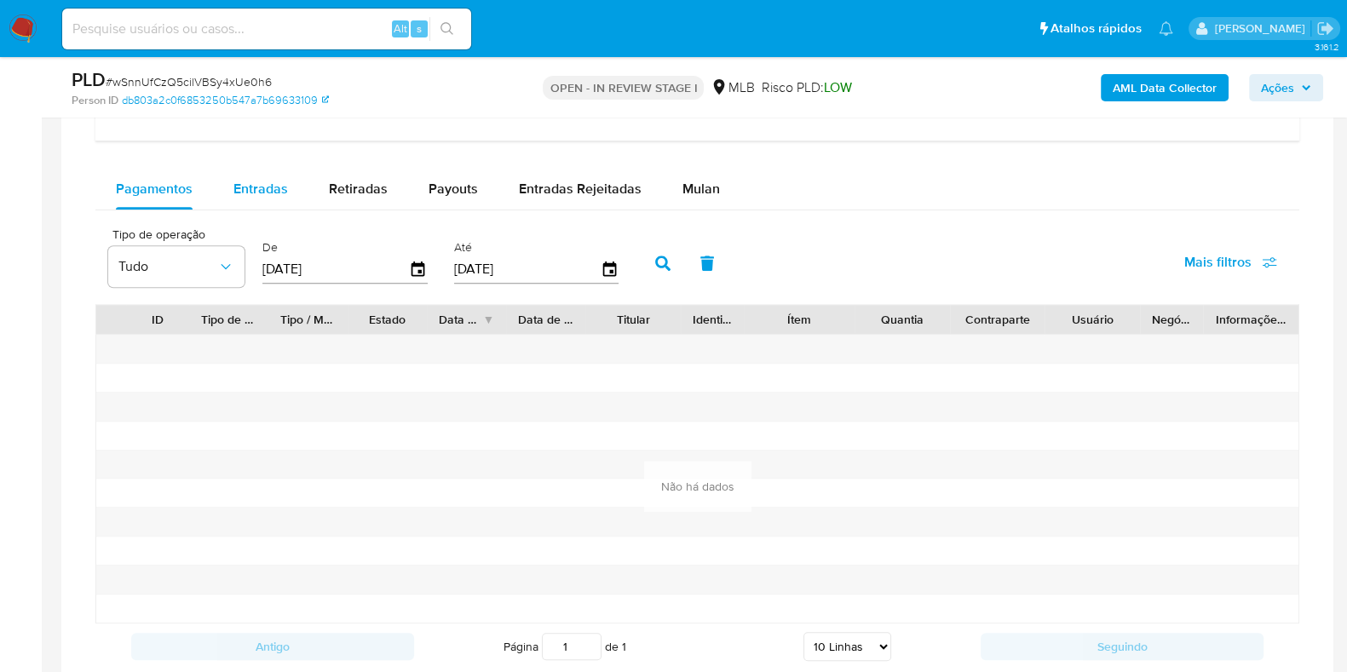
click at [271, 203] on div "Entradas" at bounding box center [260, 189] width 55 height 41
select select "10"
click at [366, 195] on span "Retiradas" at bounding box center [358, 189] width 59 height 20
select select "10"
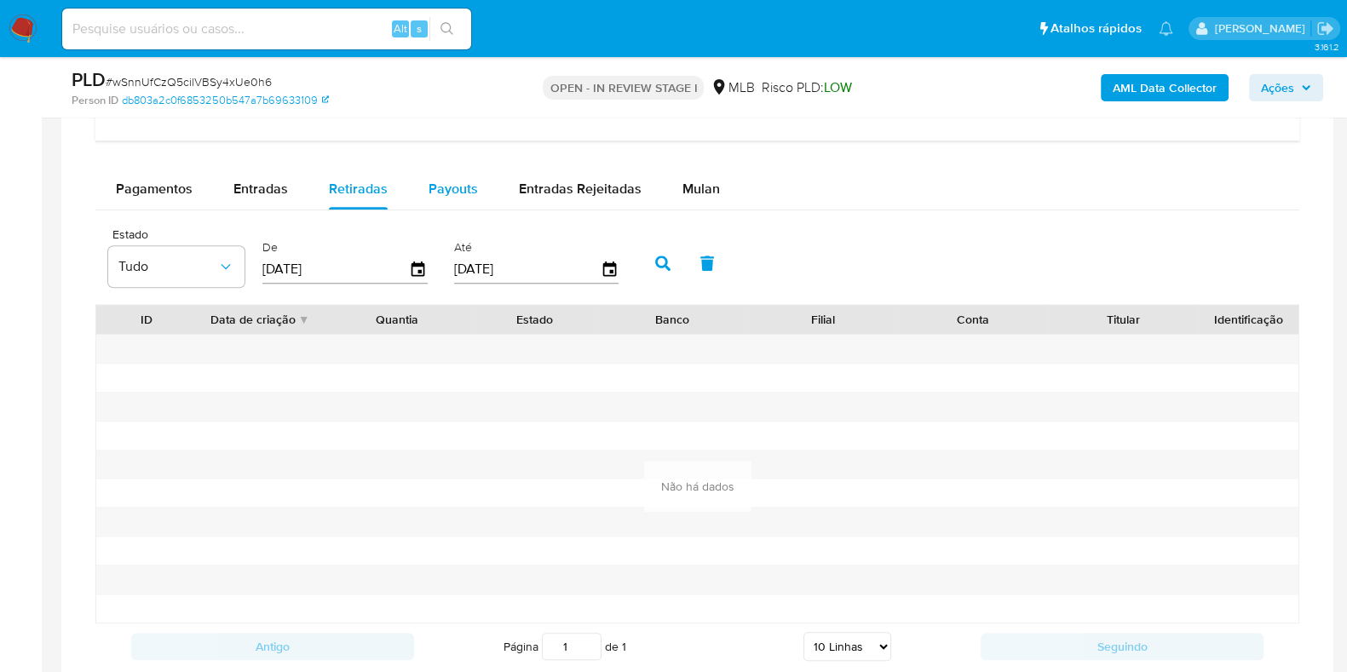
click at [459, 189] on span "Payouts" at bounding box center [453, 189] width 49 height 20
select select "10"
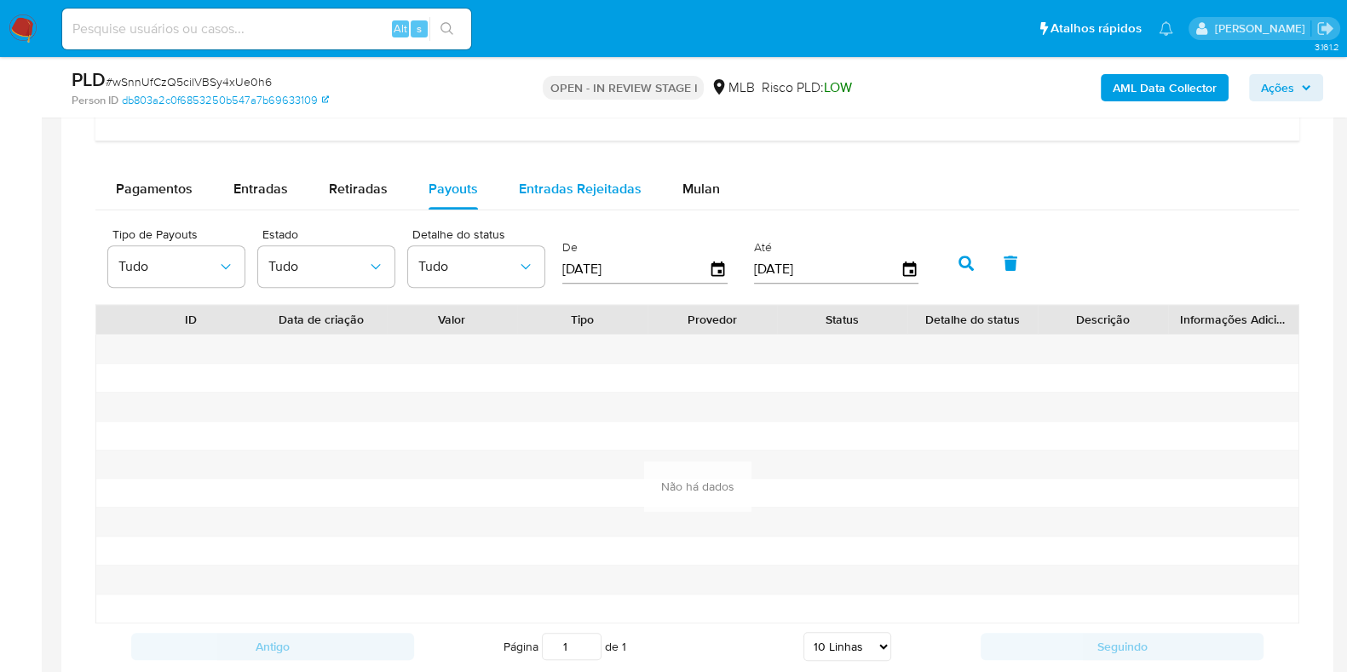
click at [571, 188] on span "Entradas Rejeitadas" at bounding box center [580, 189] width 123 height 20
select select "10"
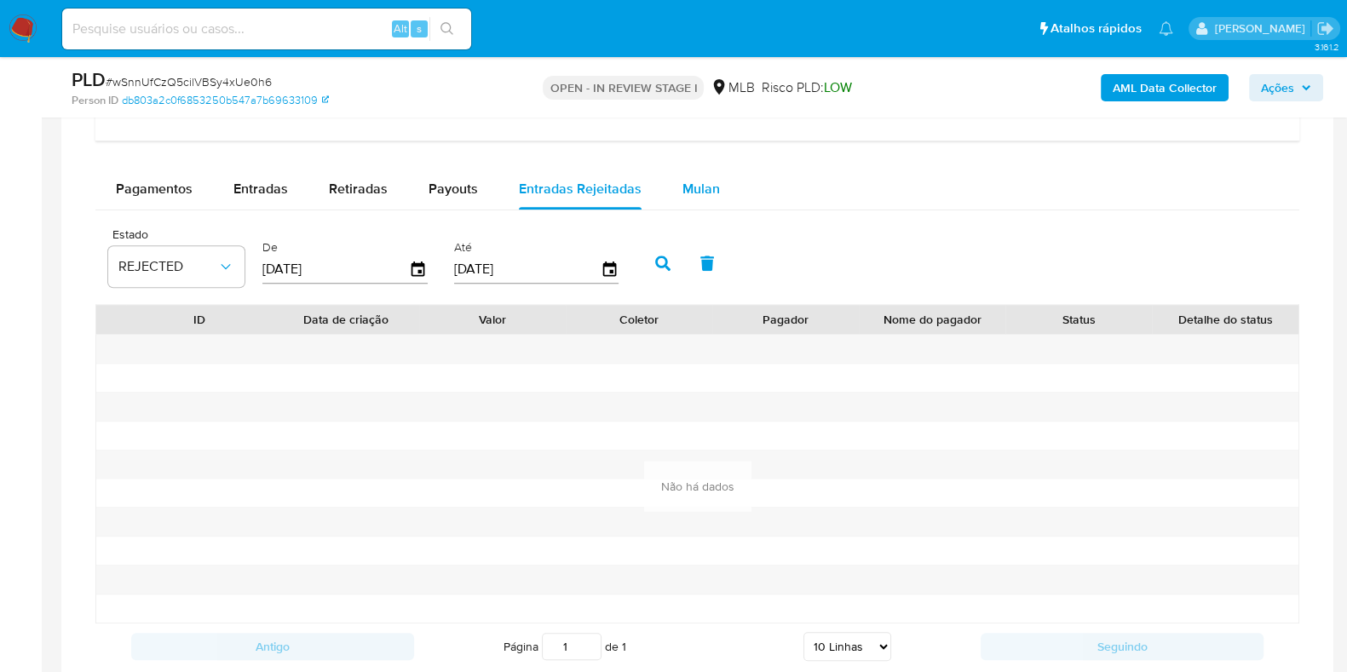
click at [690, 191] on span "Mulan" at bounding box center [701, 189] width 37 height 20
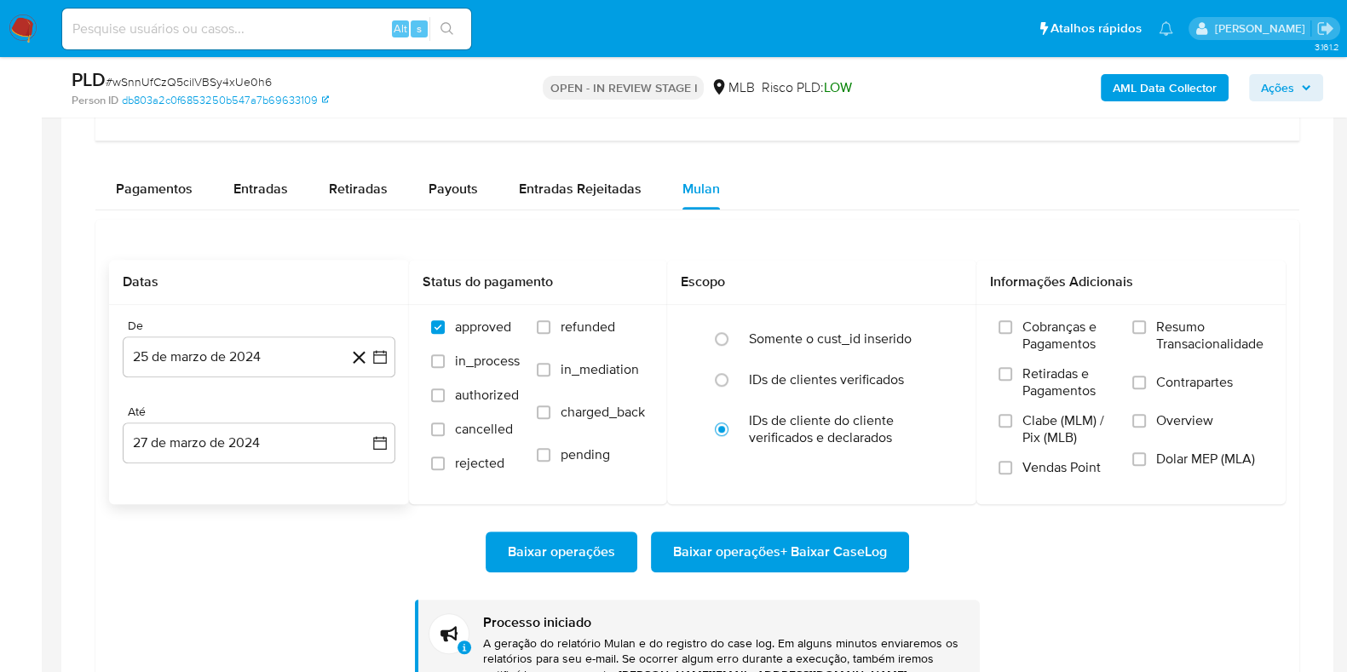
click at [815, 191] on div "Pagamentos Entradas Retiradas Payouts Entradas Rejeitadas Mulan" at bounding box center [697, 189] width 1204 height 41
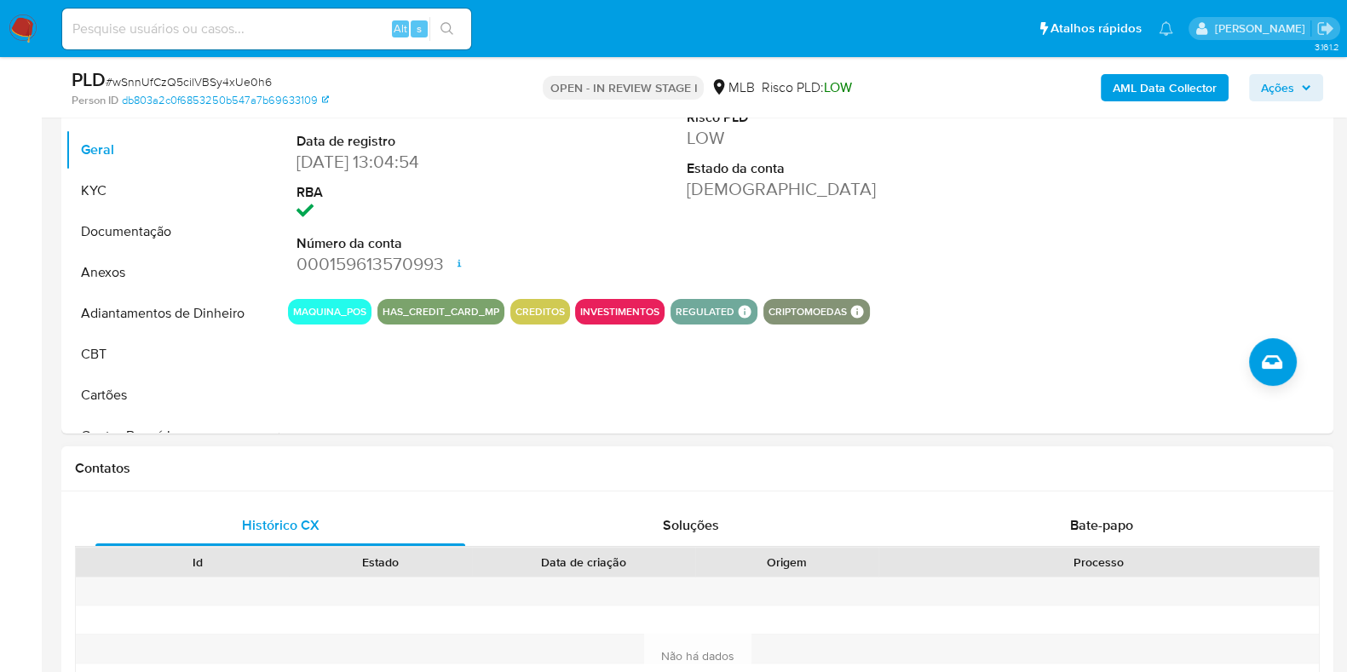
scroll to position [320, 0]
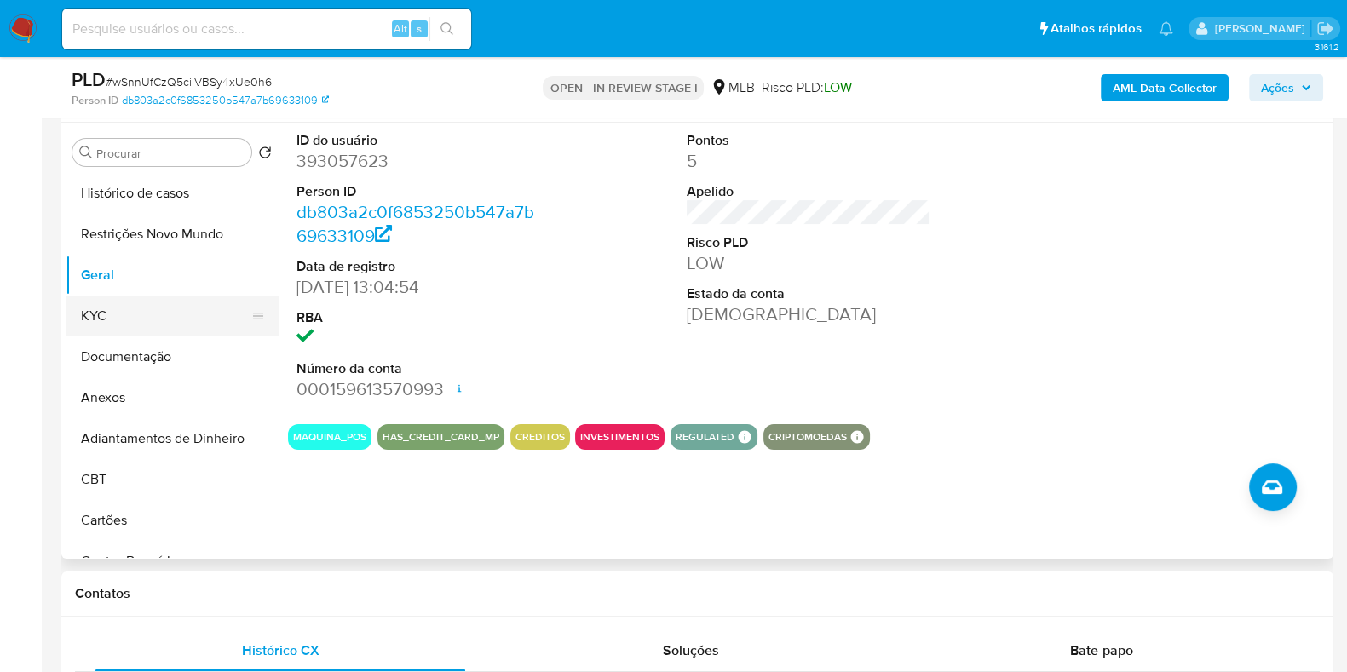
click at [164, 300] on button "KYC" at bounding box center [165, 316] width 199 height 41
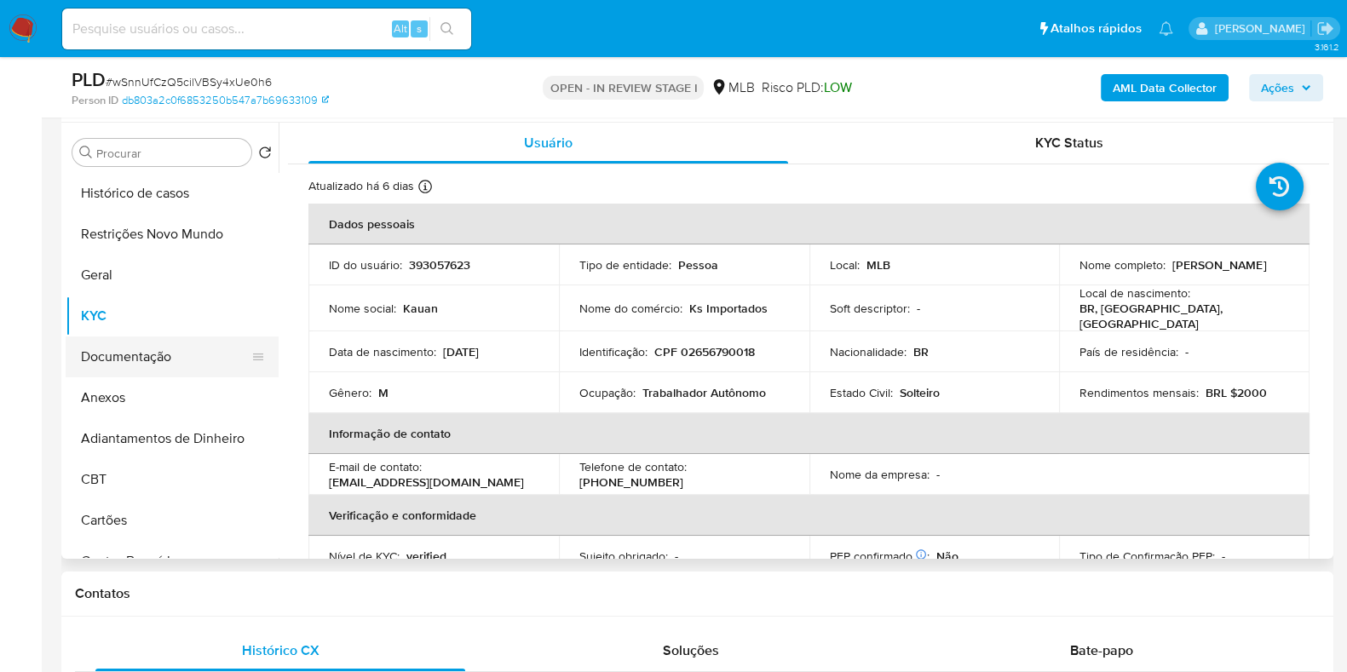
click at [147, 353] on button "Documentação" at bounding box center [165, 357] width 199 height 41
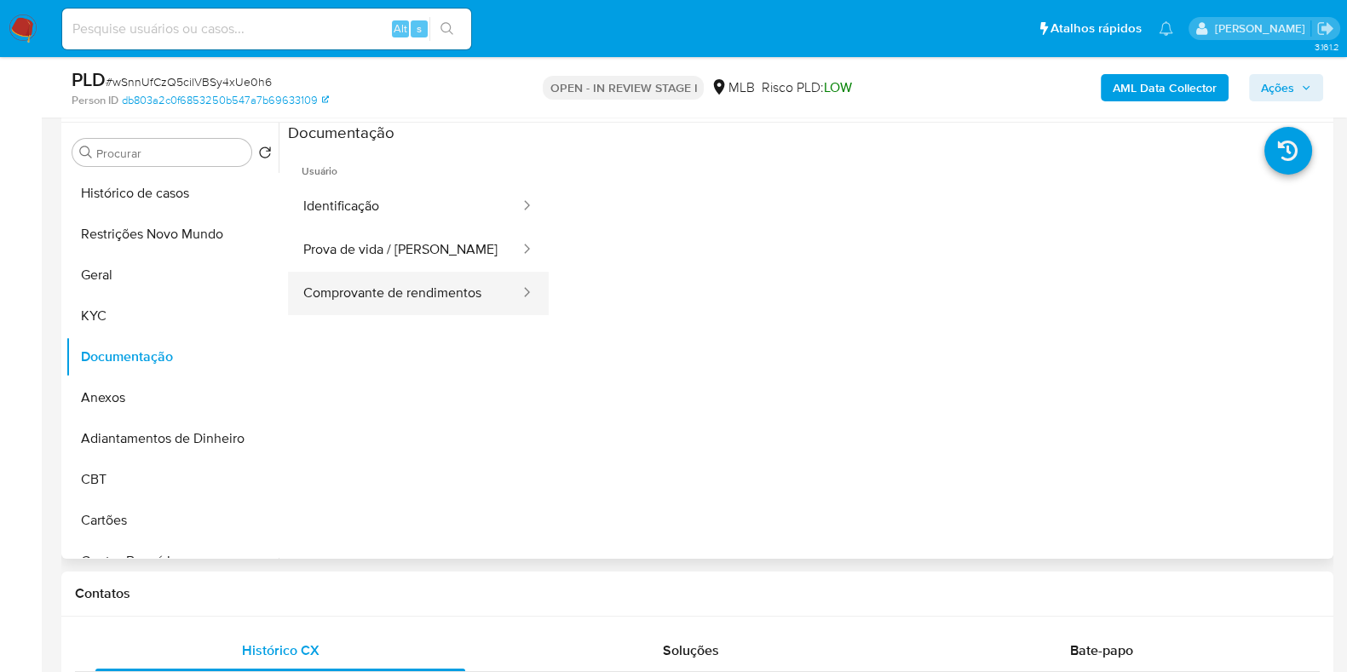
click at [373, 301] on button "Comprovante de rendimentos" at bounding box center [404, 293] width 233 height 43
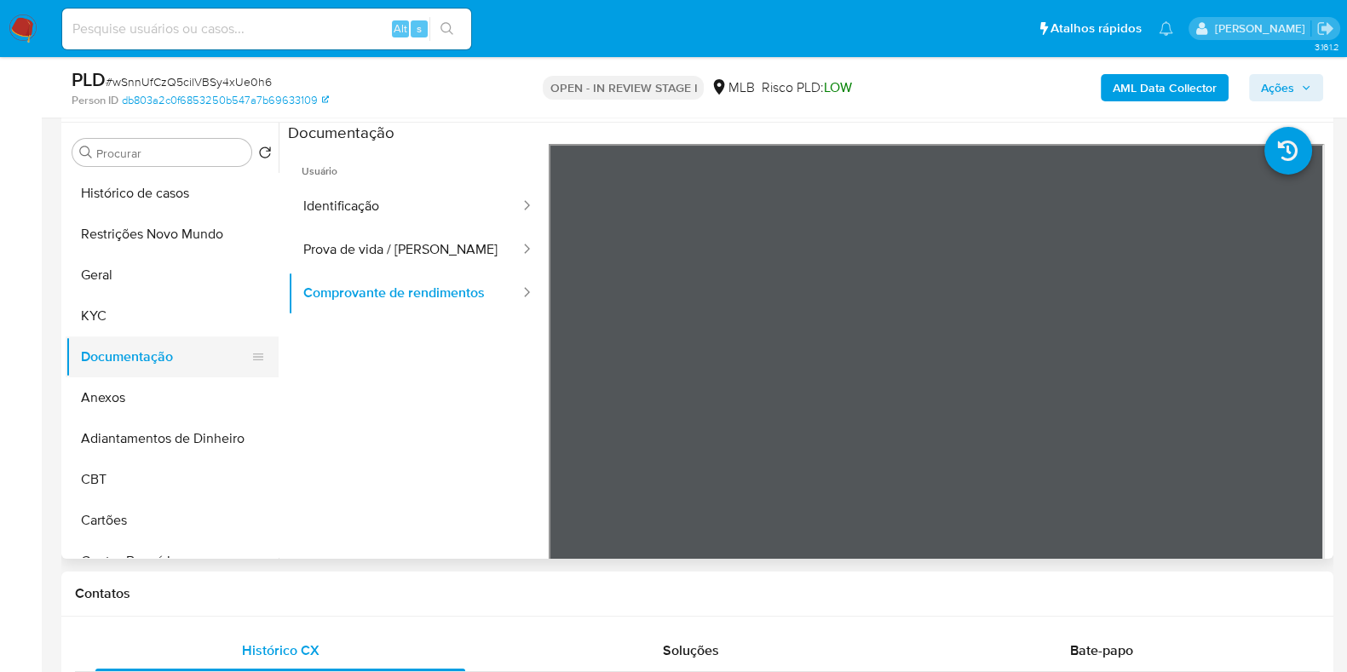
drag, startPoint x: 164, startPoint y: 364, endPoint x: 135, endPoint y: 372, distance: 30.2
click at [164, 364] on button "Documentação" at bounding box center [165, 357] width 199 height 41
click at [129, 326] on button "KYC" at bounding box center [165, 316] width 199 height 41
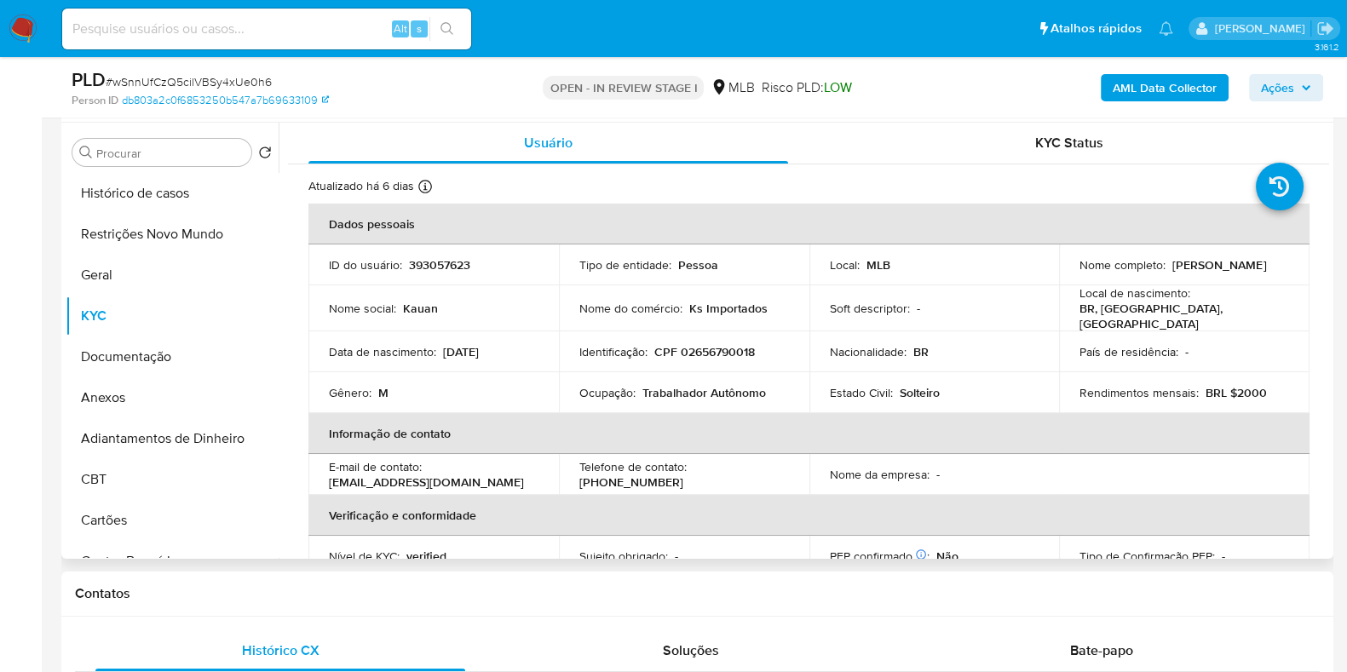
drag, startPoint x: 1197, startPoint y: 273, endPoint x: 1069, endPoint y: 281, distance: 129.0
click at [1069, 281] on td "Nome completo : [PERSON_NAME]" at bounding box center [1184, 265] width 251 height 41
copy p "[PERSON_NAME]"
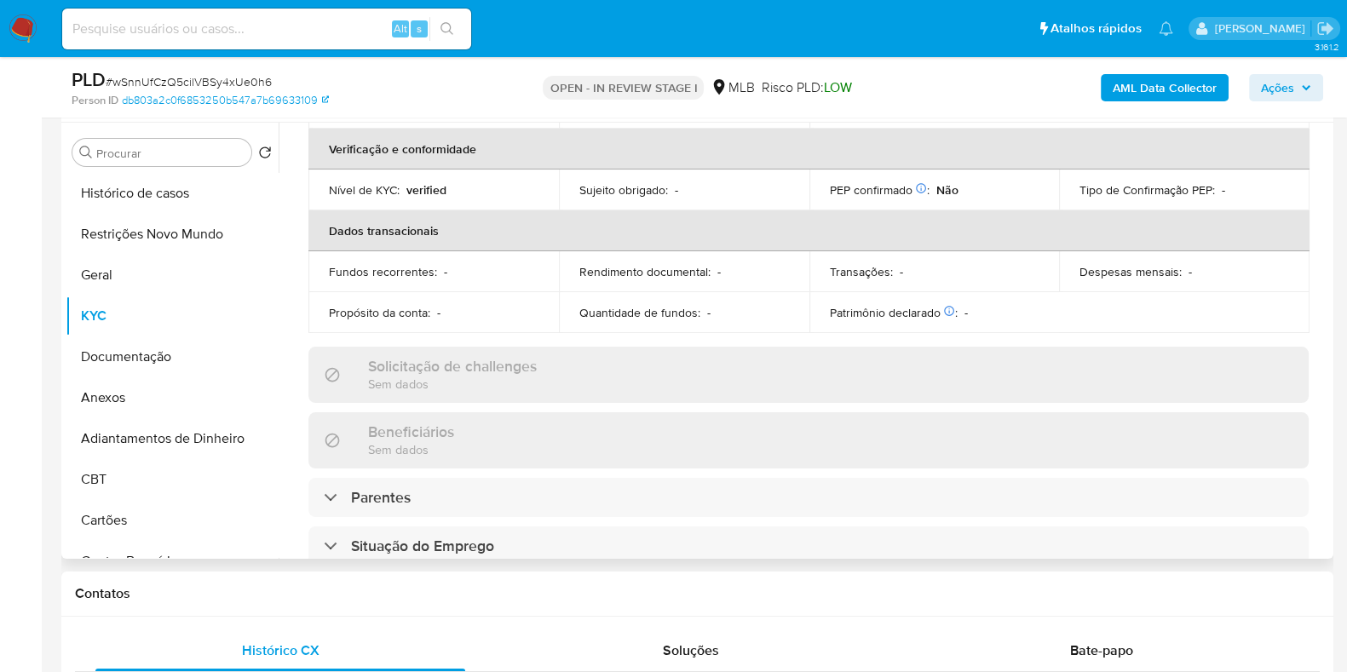
scroll to position [0, 0]
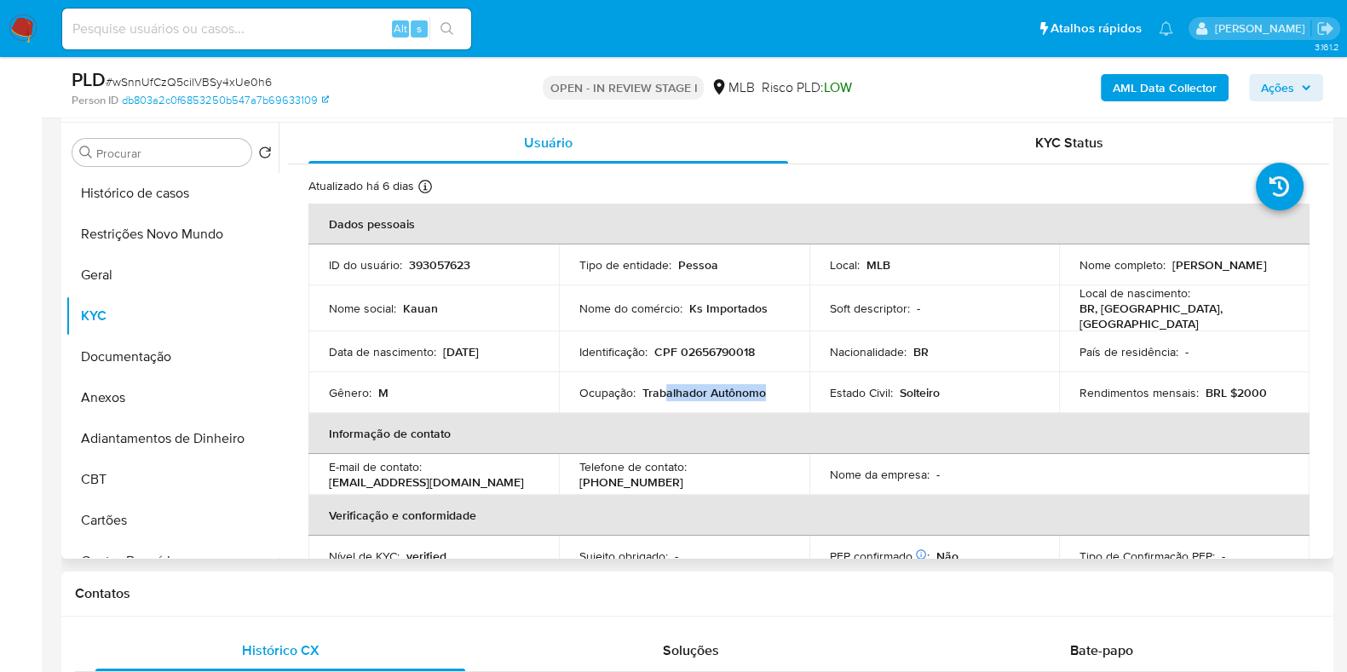
drag, startPoint x: 768, startPoint y: 383, endPoint x: 1033, endPoint y: 349, distance: 267.2
click at [685, 392] on div "Ocupação : Trabalhador Autônomo" at bounding box center [684, 392] width 210 height 15
drag, startPoint x: 1196, startPoint y: 278, endPoint x: 1066, endPoint y: 274, distance: 130.4
click at [1066, 274] on td "Nome completo : [PERSON_NAME]" at bounding box center [1184, 265] width 251 height 41
copy p "[PERSON_NAME]"
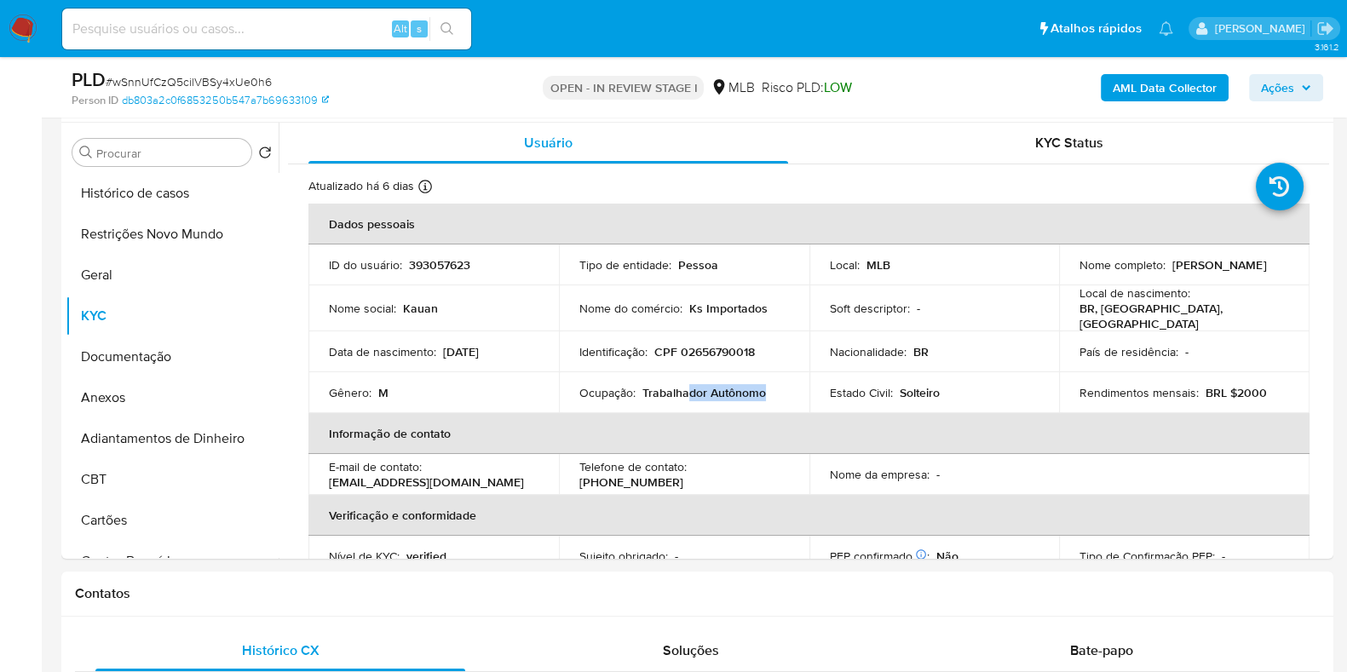
copy p "[PERSON_NAME]"
click at [718, 355] on td "Identificação : CPF 02656790018" at bounding box center [684, 351] width 251 height 41
click at [717, 347] on p "CPF 02656790018" at bounding box center [704, 351] width 101 height 15
copy p "02656790018"
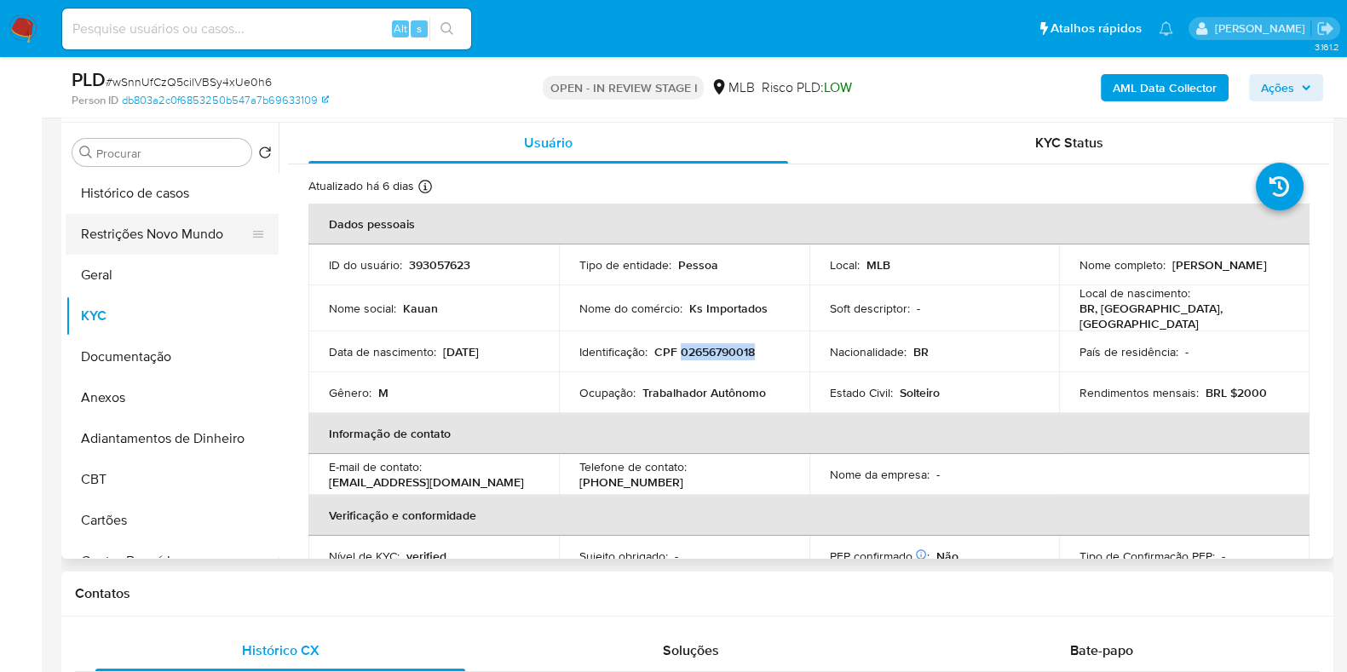
click at [145, 236] on button "Restrições Novo Mundo" at bounding box center [165, 234] width 199 height 41
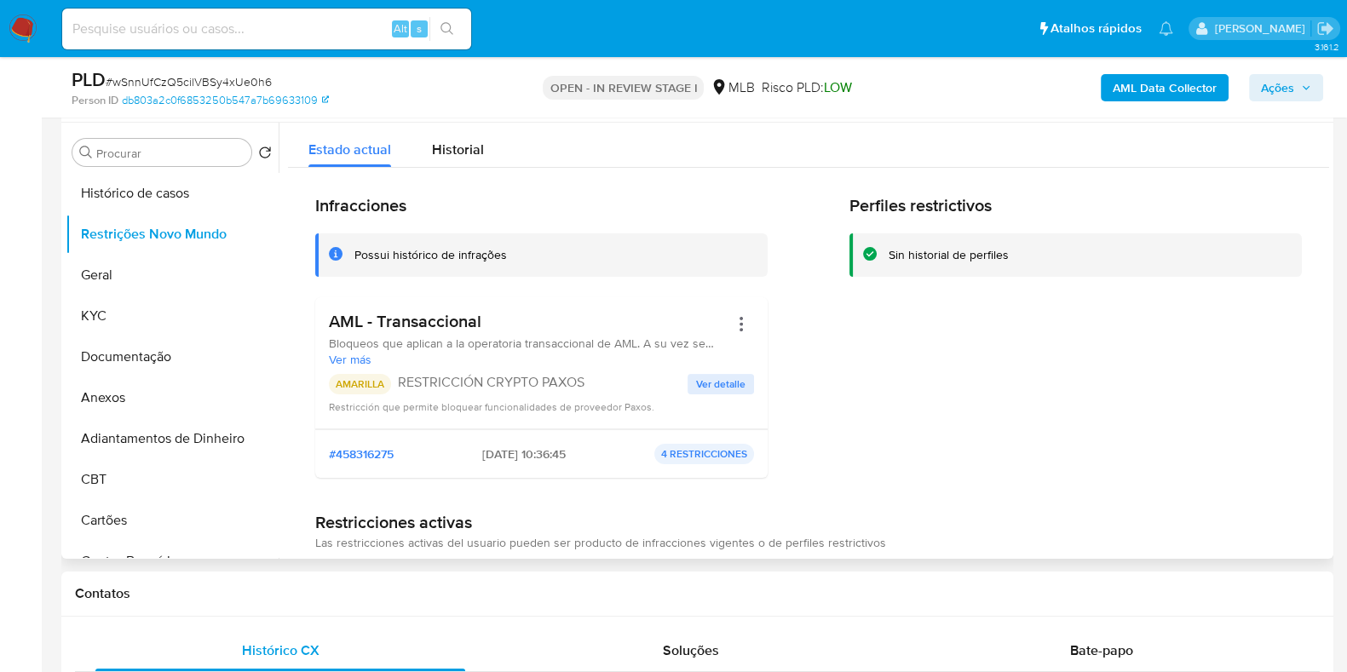
drag, startPoint x: 379, startPoint y: 310, endPoint x: 327, endPoint y: 313, distance: 52.0
click at [327, 313] on div "AML - Transaccional Bloqueos que aplican a la operatoria transaccional de AML. …" at bounding box center [541, 363] width 452 height 132
click at [153, 360] on button "Documentação" at bounding box center [165, 357] width 199 height 41
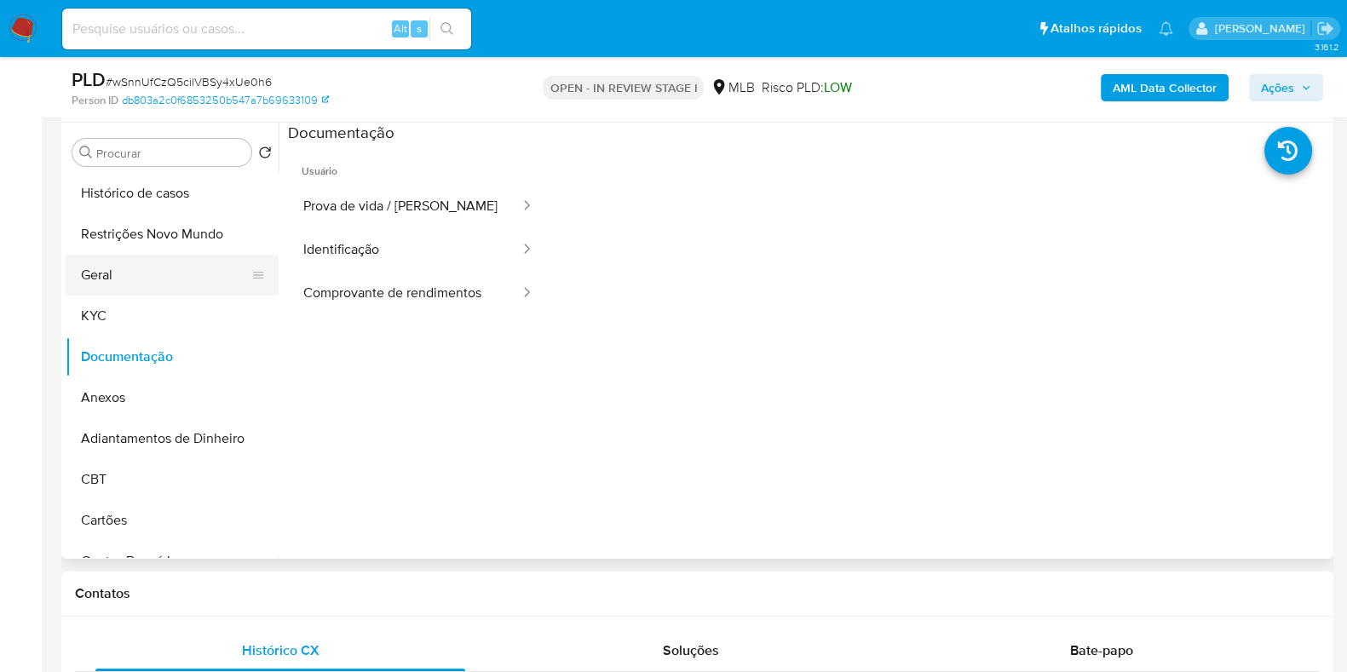
click at [128, 266] on button "Geral" at bounding box center [165, 275] width 199 height 41
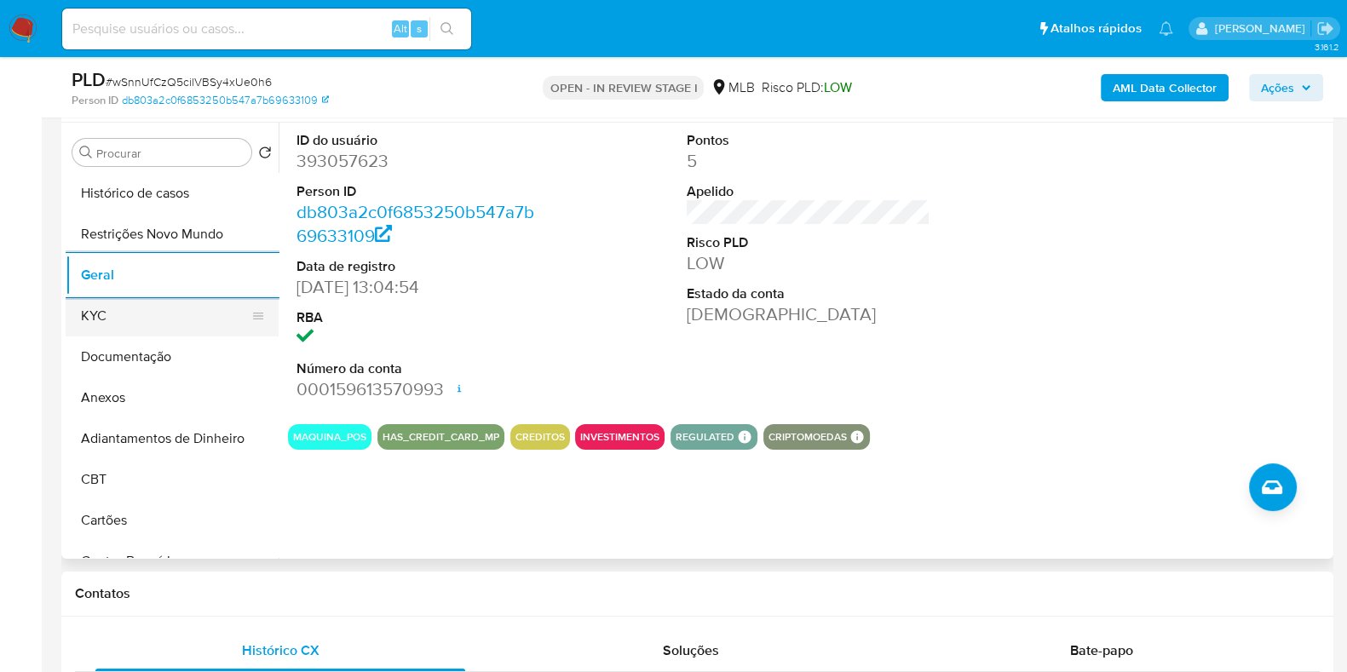
click at [176, 321] on button "KYC" at bounding box center [165, 316] width 199 height 41
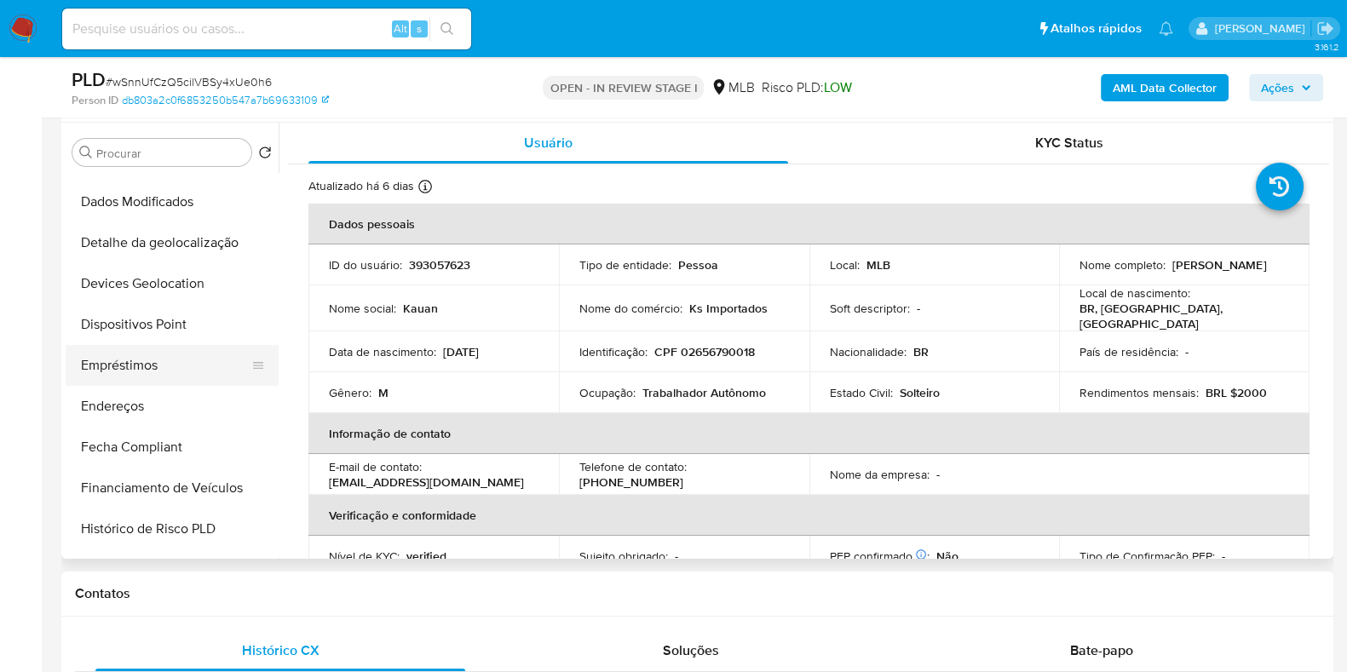
scroll to position [425, 0]
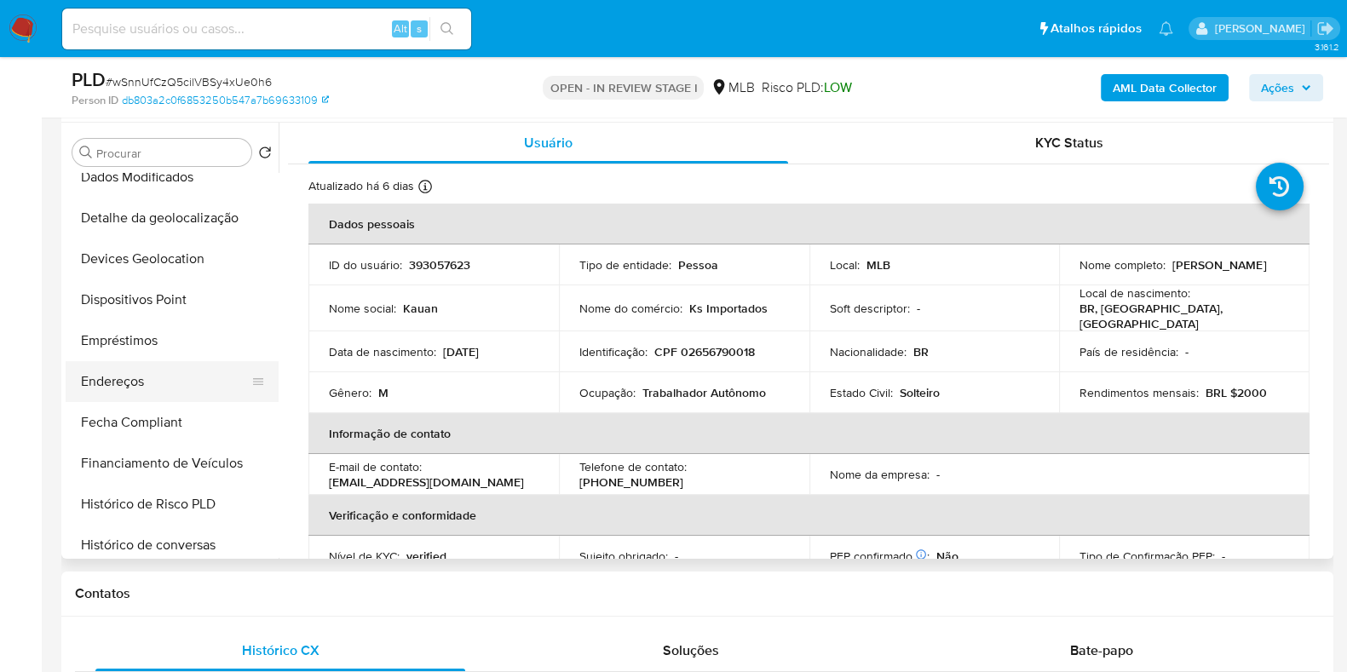
drag, startPoint x: 141, startPoint y: 383, endPoint x: 243, endPoint y: 400, distance: 103.8
click at [141, 383] on button "Endereços" at bounding box center [165, 381] width 199 height 41
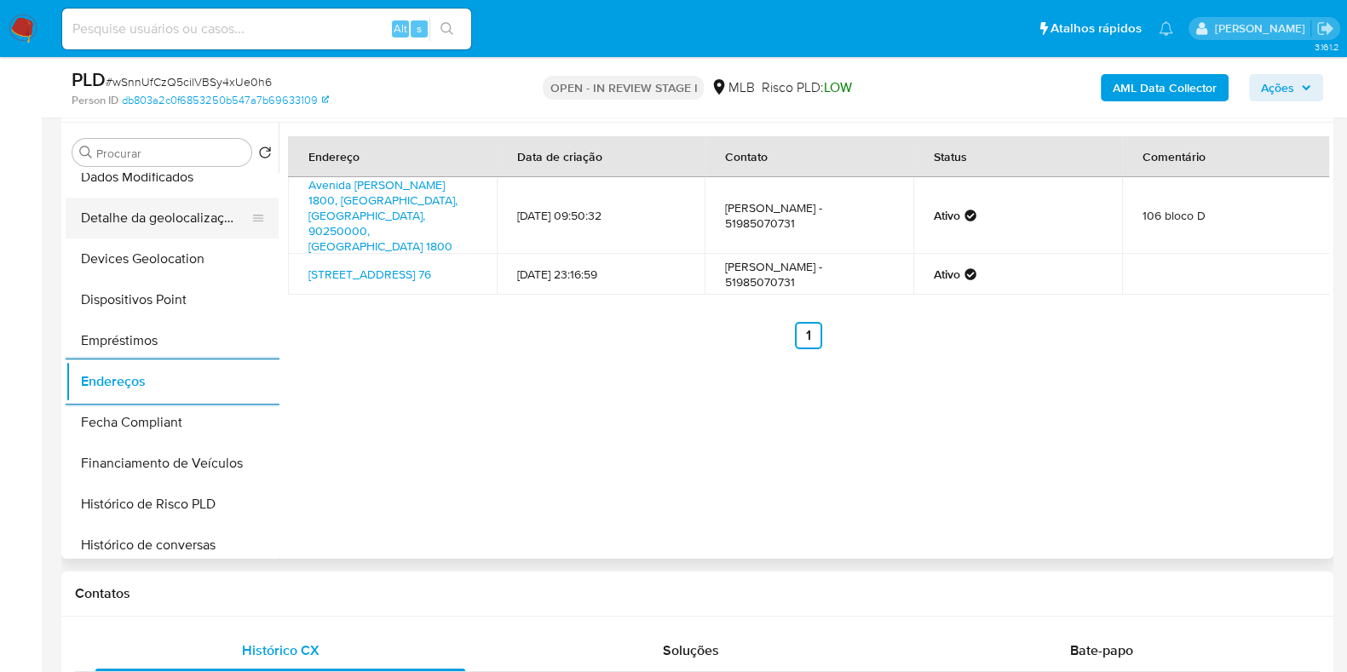
click at [199, 210] on button "Detalhe da geolocalização" at bounding box center [165, 218] width 199 height 41
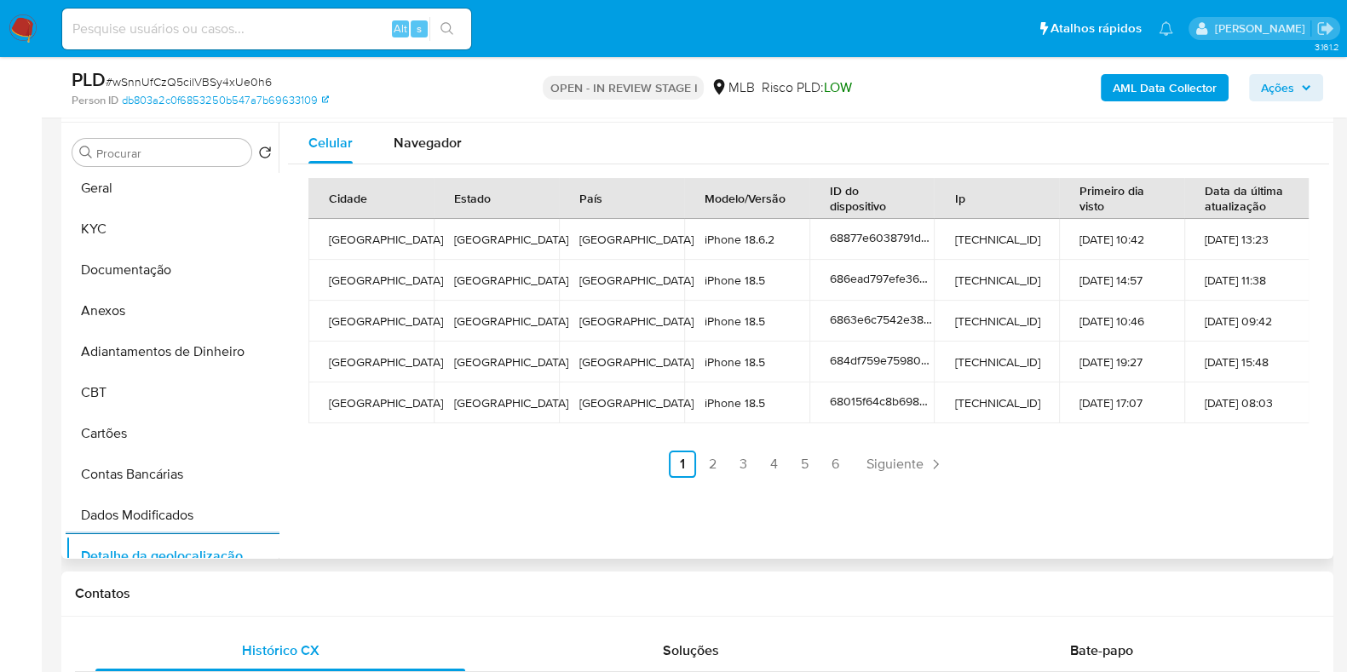
scroll to position [0, 0]
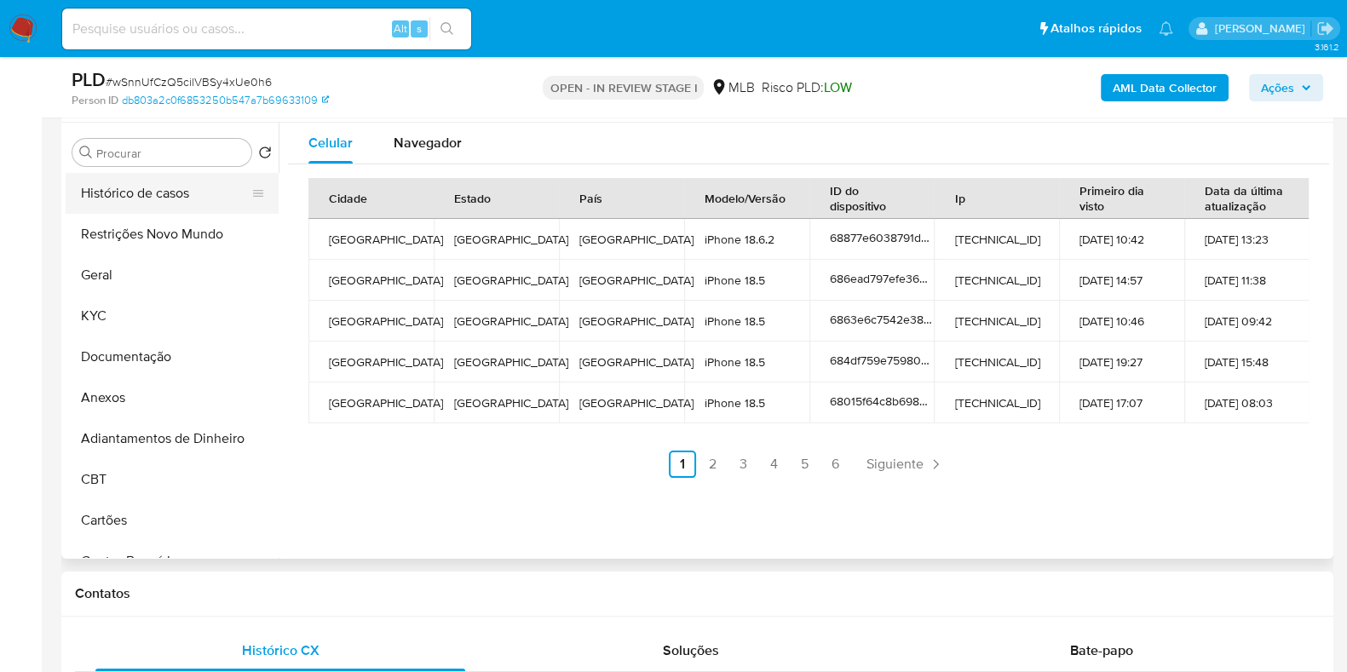
click at [167, 211] on button "Histórico de casos" at bounding box center [165, 193] width 199 height 41
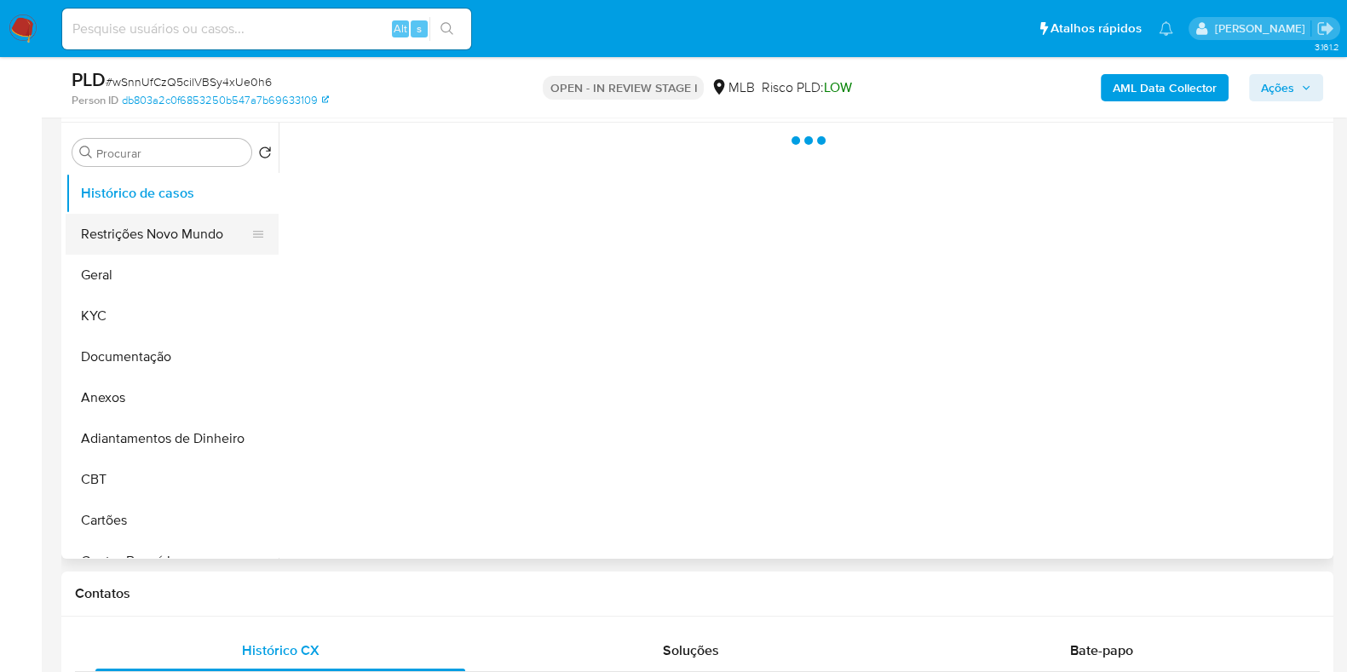
click at [155, 230] on button "Restrições Novo Mundo" at bounding box center [165, 234] width 199 height 41
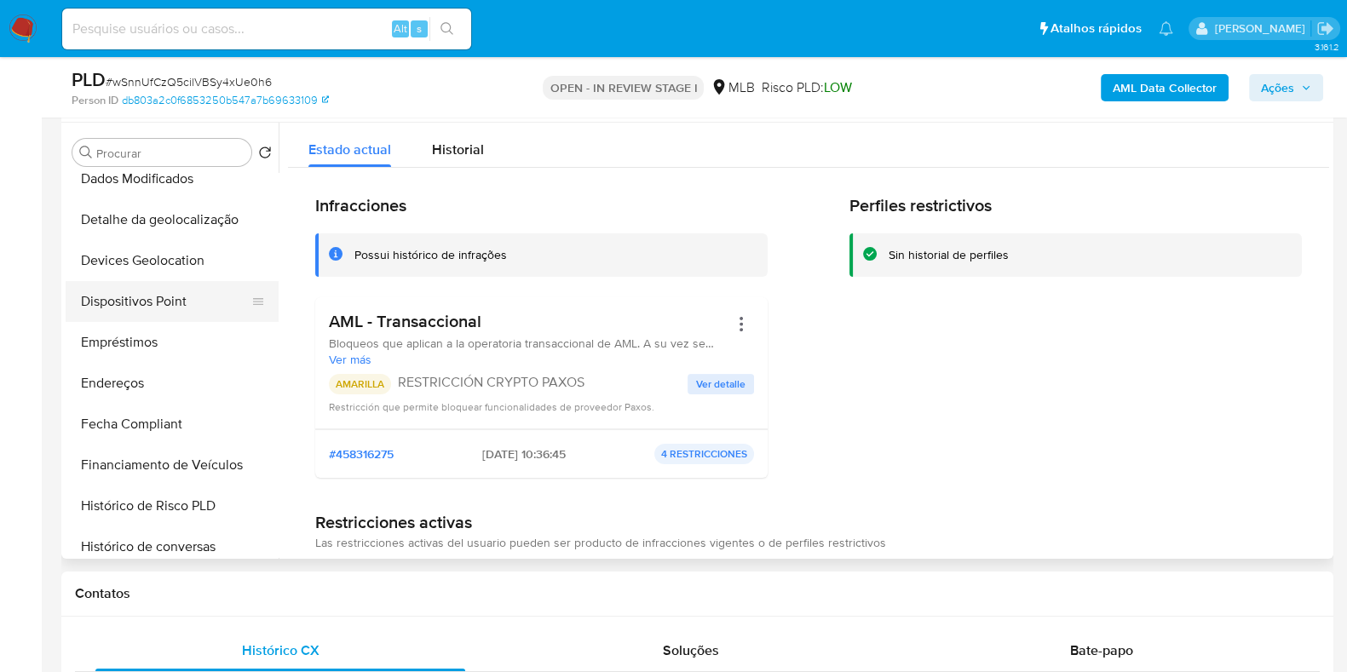
scroll to position [425, 0]
click at [170, 303] on button "Dispositivos Point" at bounding box center [165, 299] width 199 height 41
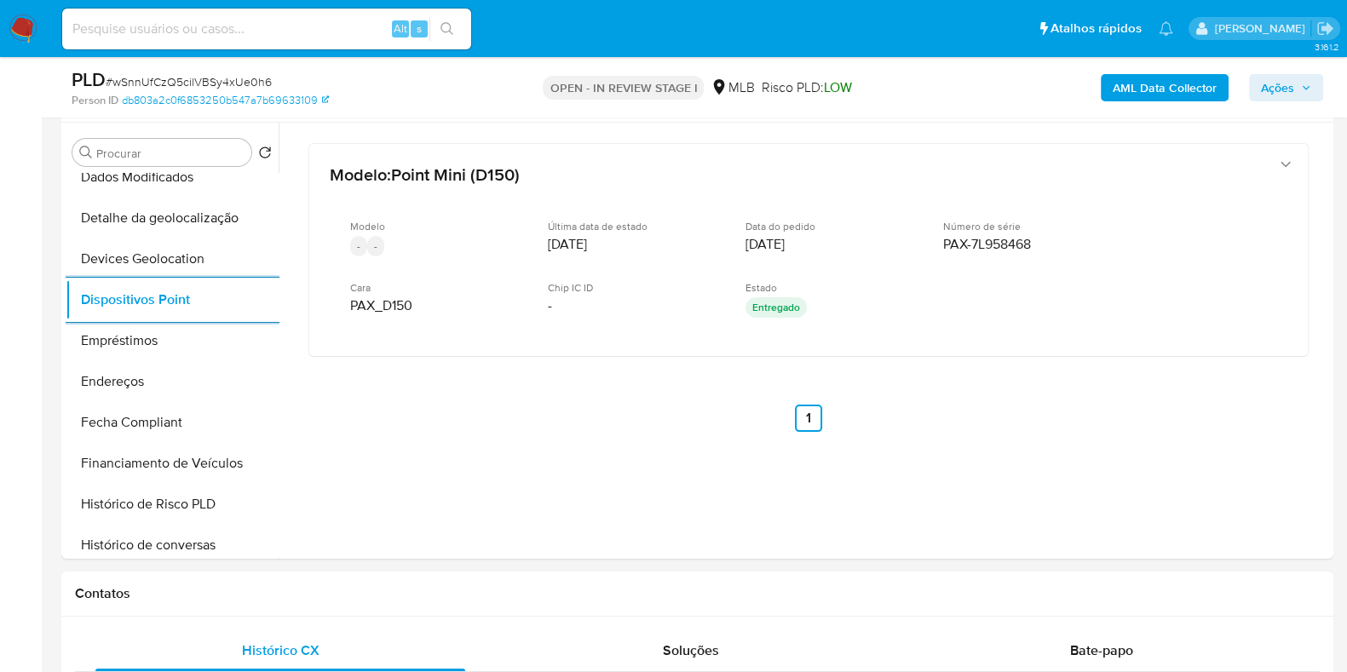
click at [1137, 76] on b "AML Data Collector" at bounding box center [1165, 87] width 104 height 27
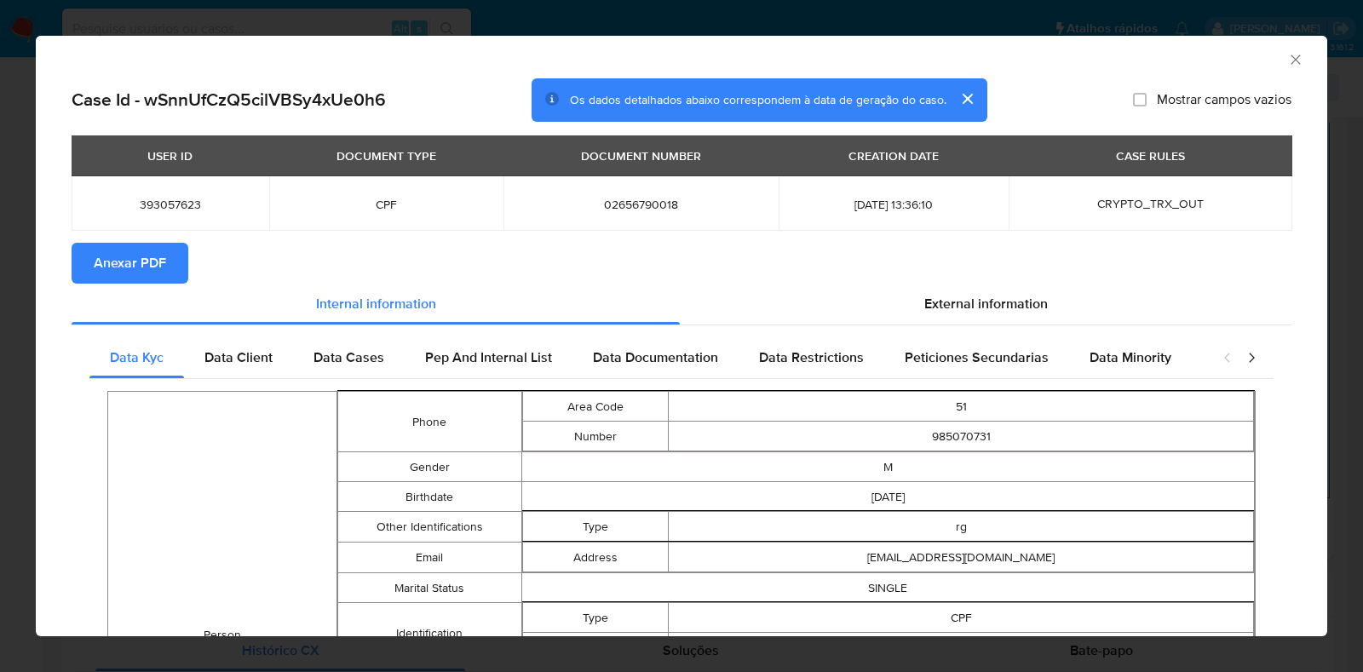
click at [124, 261] on span "Anexar PDF" at bounding box center [130, 263] width 72 height 37
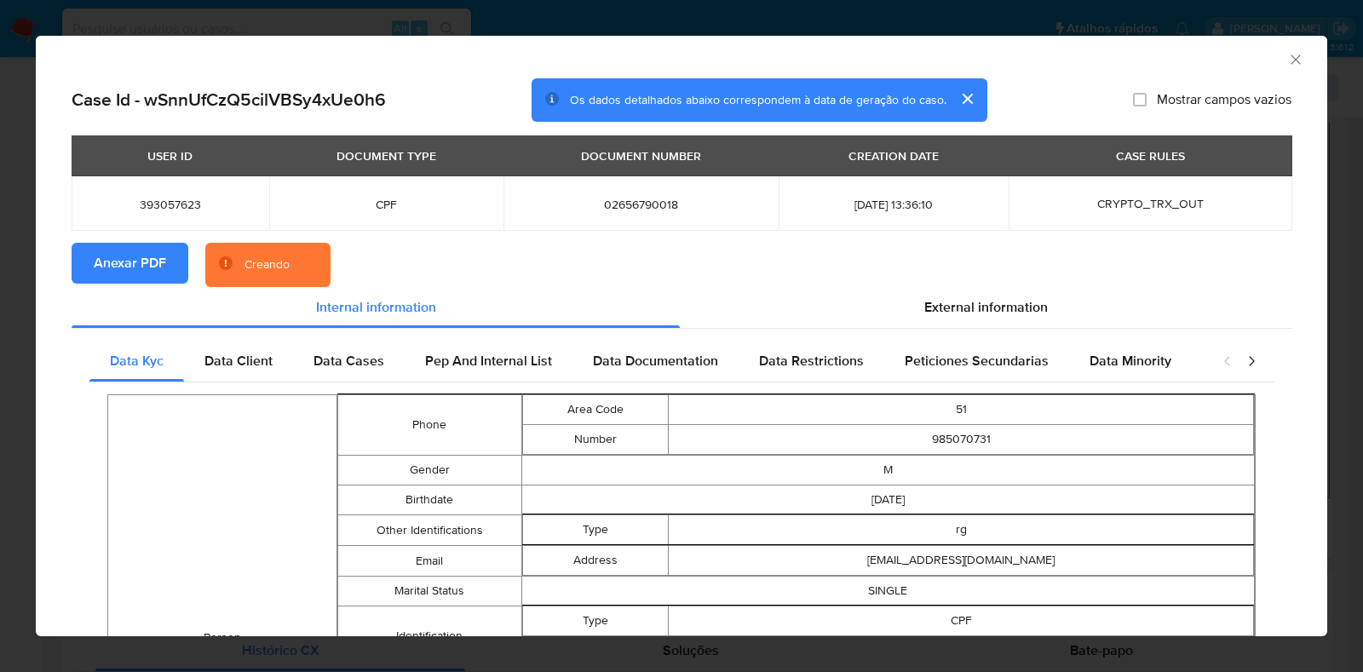
click at [0, 261] on div "AML Data Collector Case Id - wSnnUfCzQ5cilVBSy4xUe0h6 Os dados detalhados abaix…" at bounding box center [681, 336] width 1363 height 672
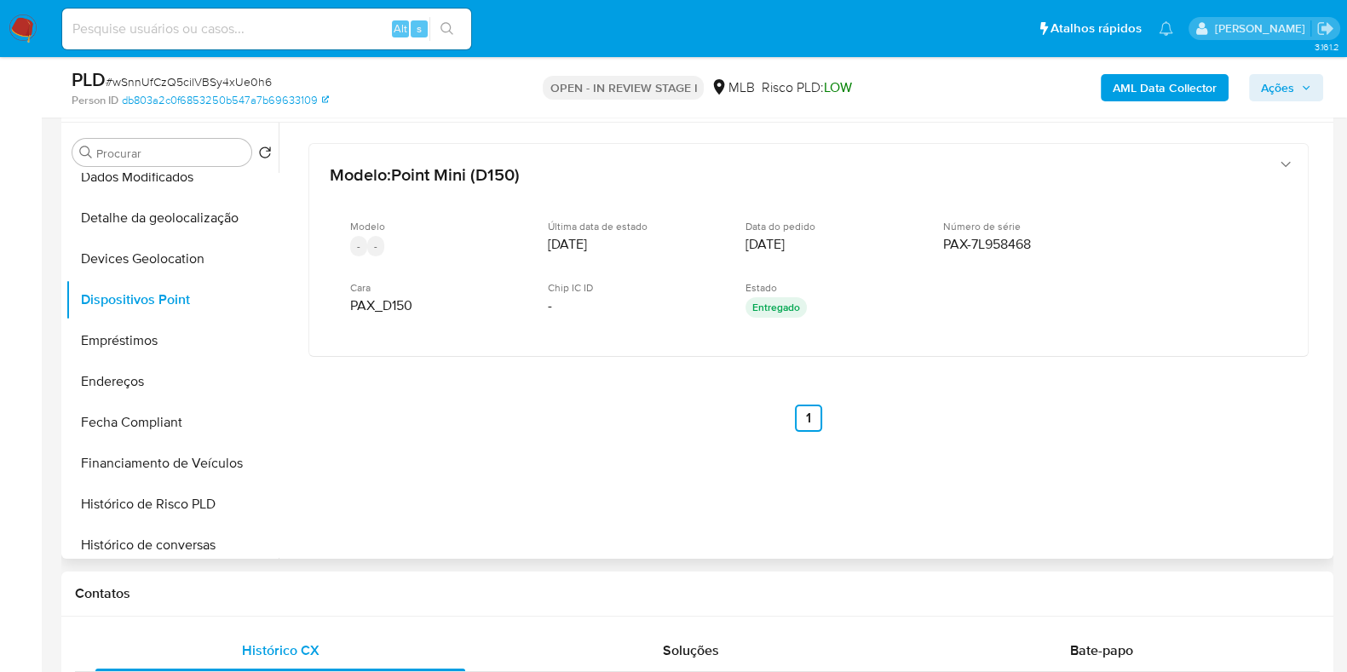
scroll to position [0, 0]
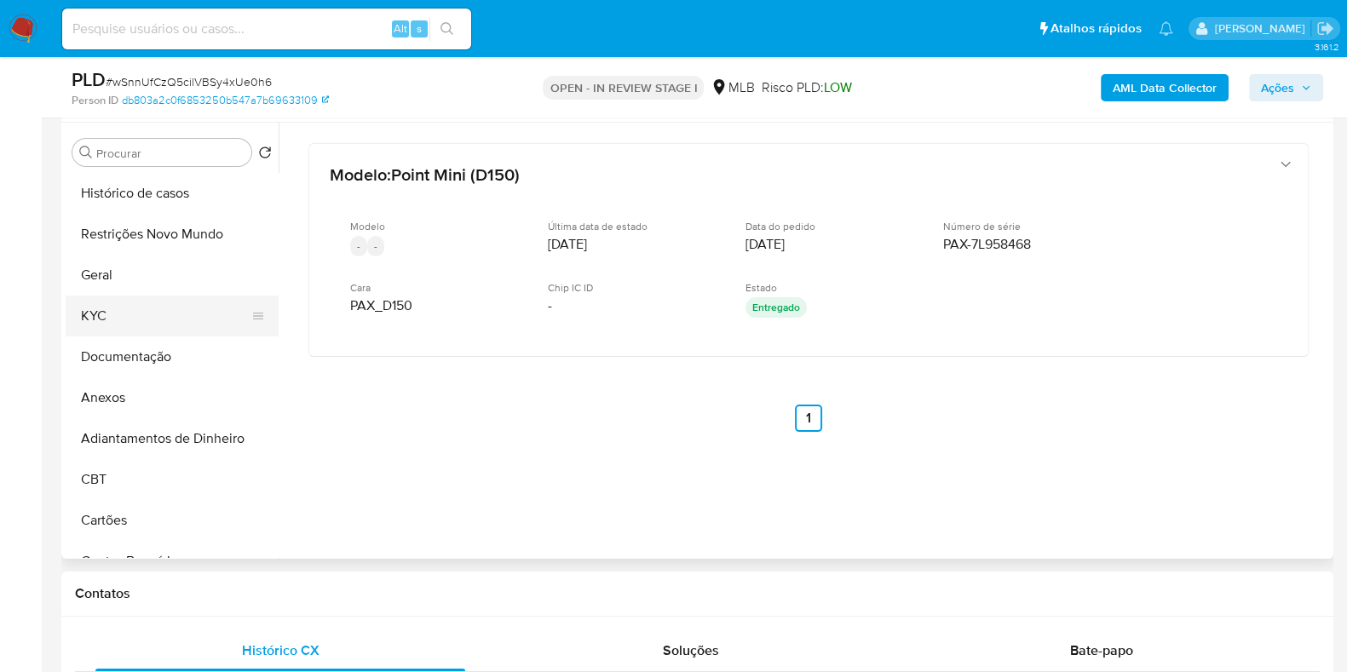
click at [141, 312] on button "KYC" at bounding box center [165, 316] width 199 height 41
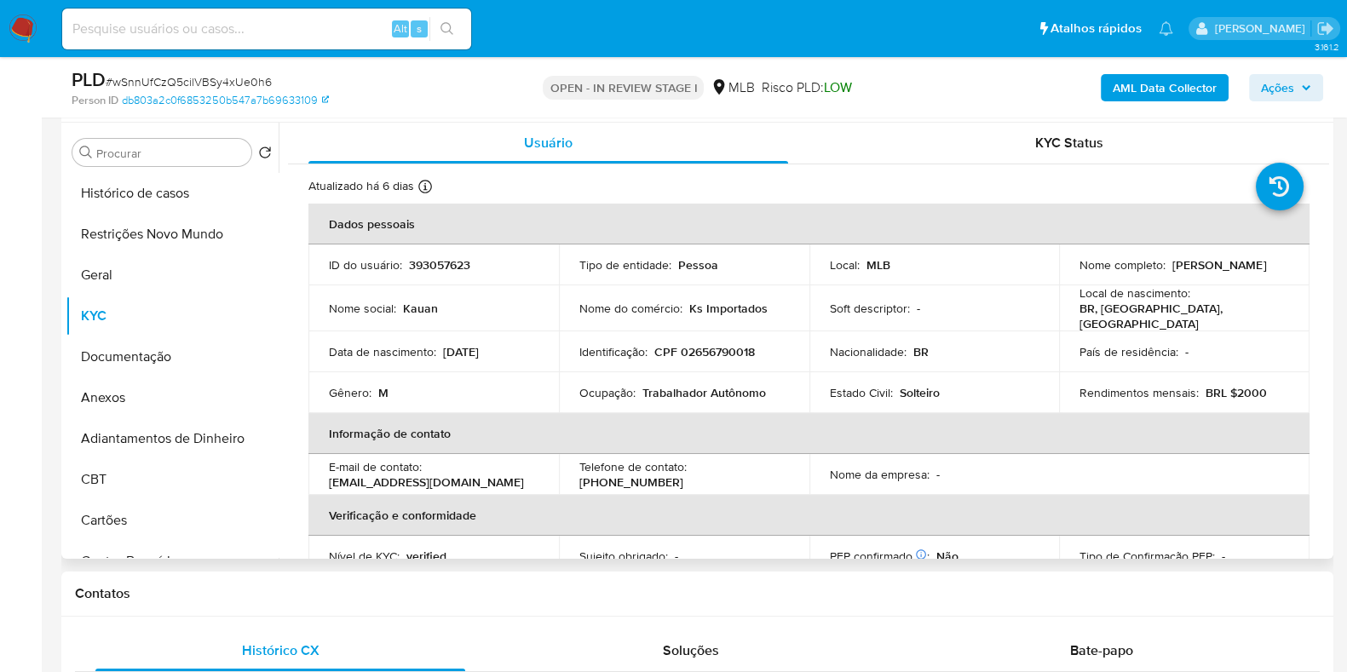
drag, startPoint x: 1195, startPoint y: 275, endPoint x: 1069, endPoint y: 275, distance: 125.3
click at [1069, 275] on td "Nome completo : [PERSON_NAME]" at bounding box center [1184, 265] width 251 height 41
copy p "[PERSON_NAME]"
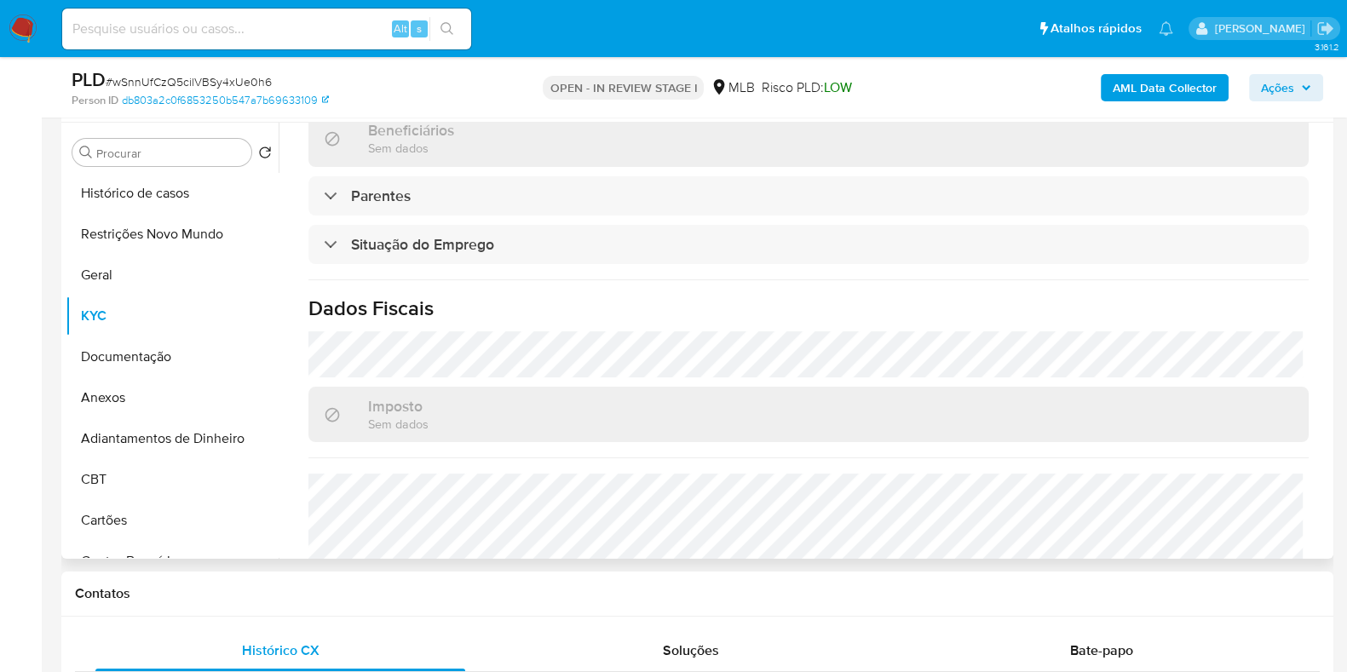
scroll to position [745, 0]
